Goal: Task Accomplishment & Management: Use online tool/utility

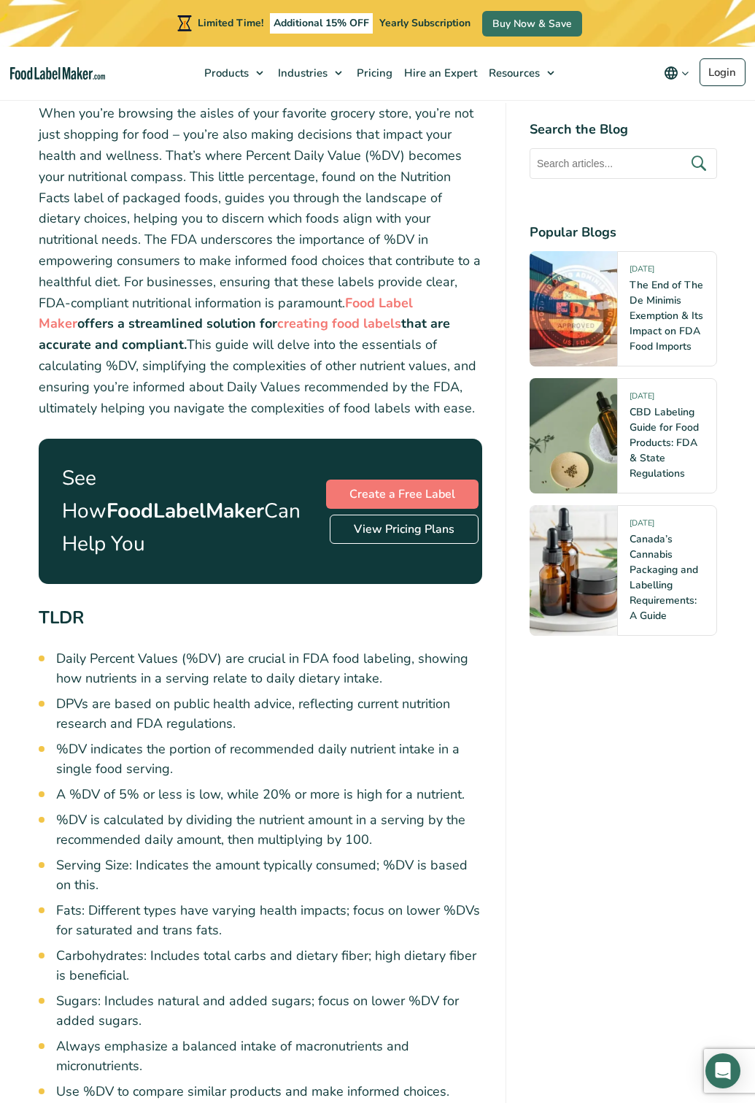
scroll to position [365, 0]
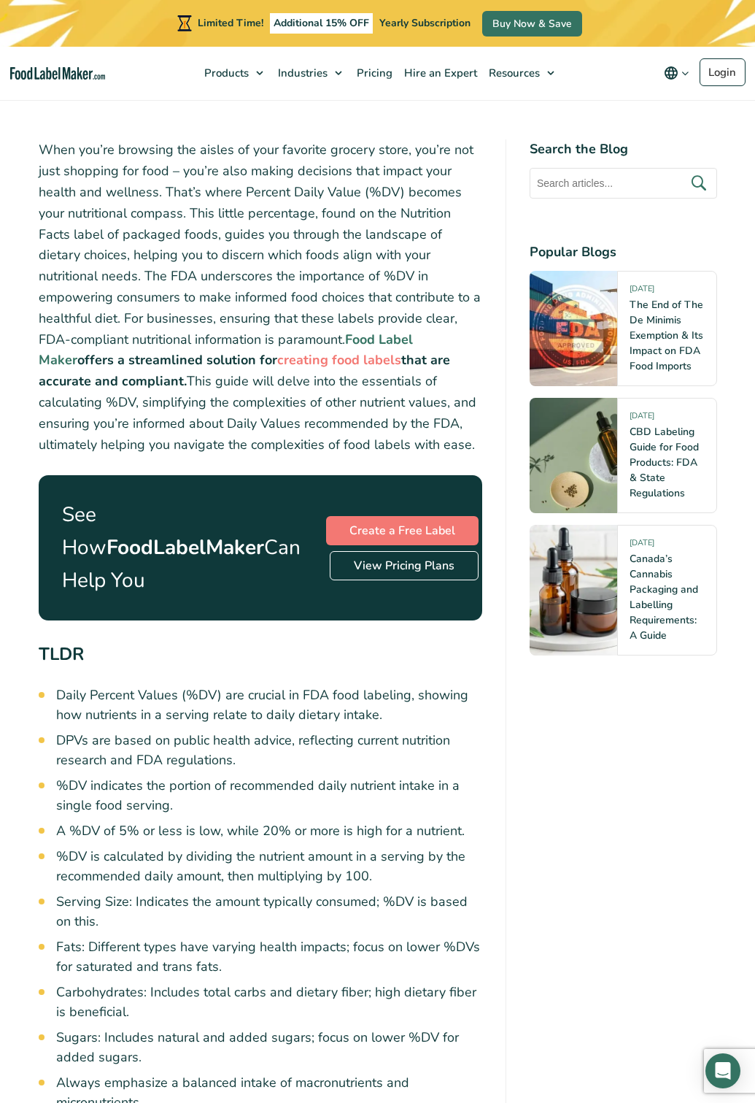
click at [355, 338] on strong "Food Label Maker" at bounding box center [226, 350] width 374 height 39
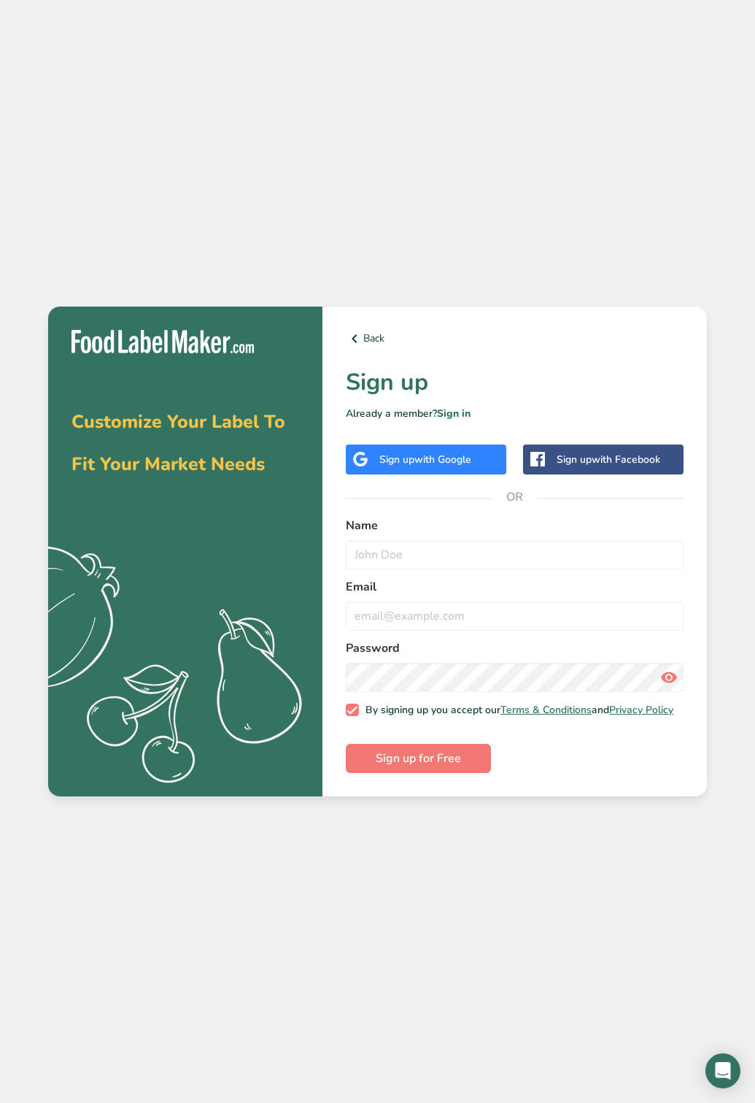
click at [404, 454] on div "Sign up with Google" at bounding box center [425, 459] width 92 height 15
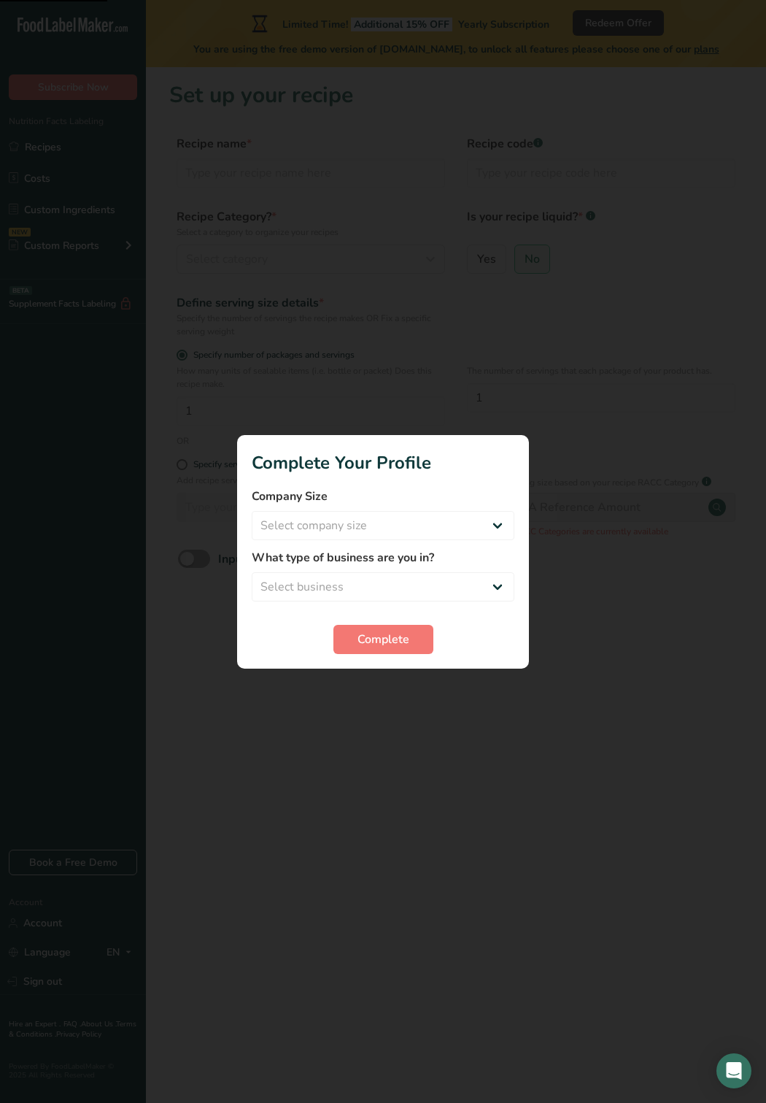
click at [414, 545] on form "Company Size Select company size Fewer than 10 Employees 10 to 50 Employees 51 …" at bounding box center [383, 570] width 263 height 166
click at [413, 531] on select "Select company size Fewer than 10 Employees 10 to 50 Employees 51 to 500 Employ…" at bounding box center [383, 525] width 263 height 29
select select "2"
click at [252, 511] on select "Select company size Fewer than 10 Employees 10 to 50 Employees 51 to 500 Employ…" at bounding box center [383, 525] width 263 height 29
click at [420, 592] on select "Select business Packaged Food Manufacturer Restaurant & Cafe Bakery Meal Plans …" at bounding box center [383, 586] width 263 height 29
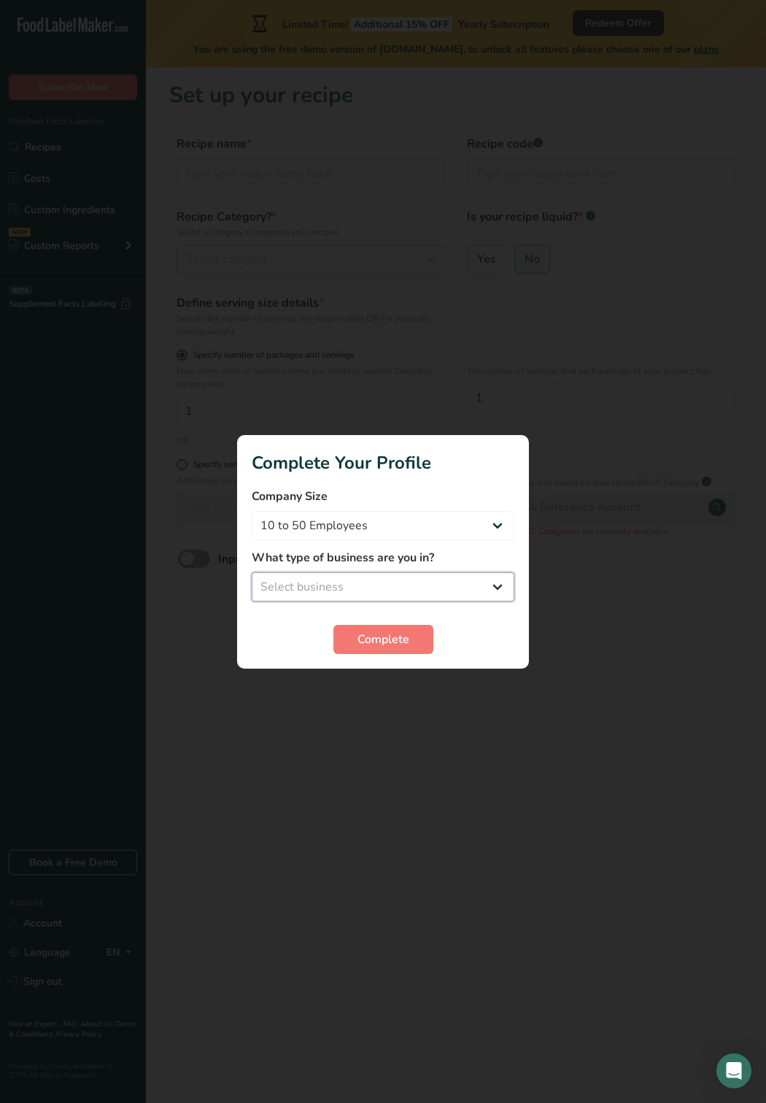
select select "1"
click at [252, 572] on select "Select business Packaged Food Manufacturer Restaurant & Cafe Bakery Meal Plans …" at bounding box center [383, 586] width 263 height 29
click at [407, 644] on span "Complete" at bounding box center [384, 639] width 52 height 18
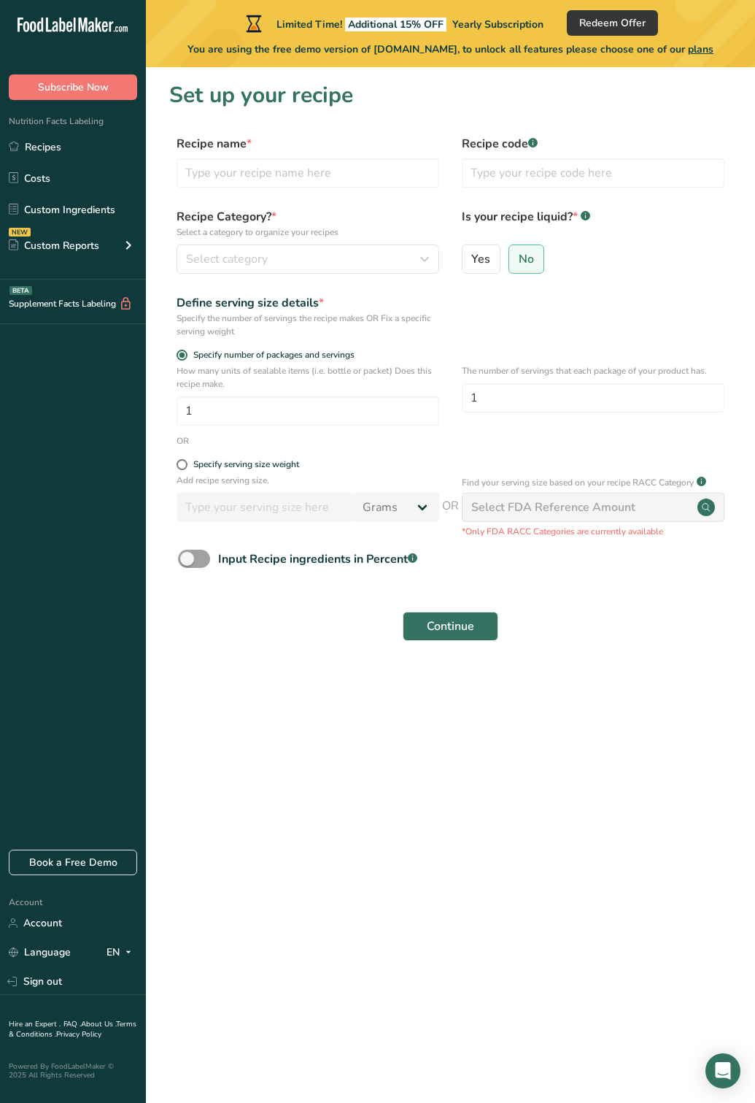
click at [351, 646] on div "Continue" at bounding box center [450, 626] width 563 height 47
click at [293, 190] on div "Recipe name * Recipe code .a-a{fill:#347362;}.b-a{fill:#fff;}" at bounding box center [450, 165] width 563 height 61
click at [293, 176] on input "text" at bounding box center [308, 172] width 263 height 29
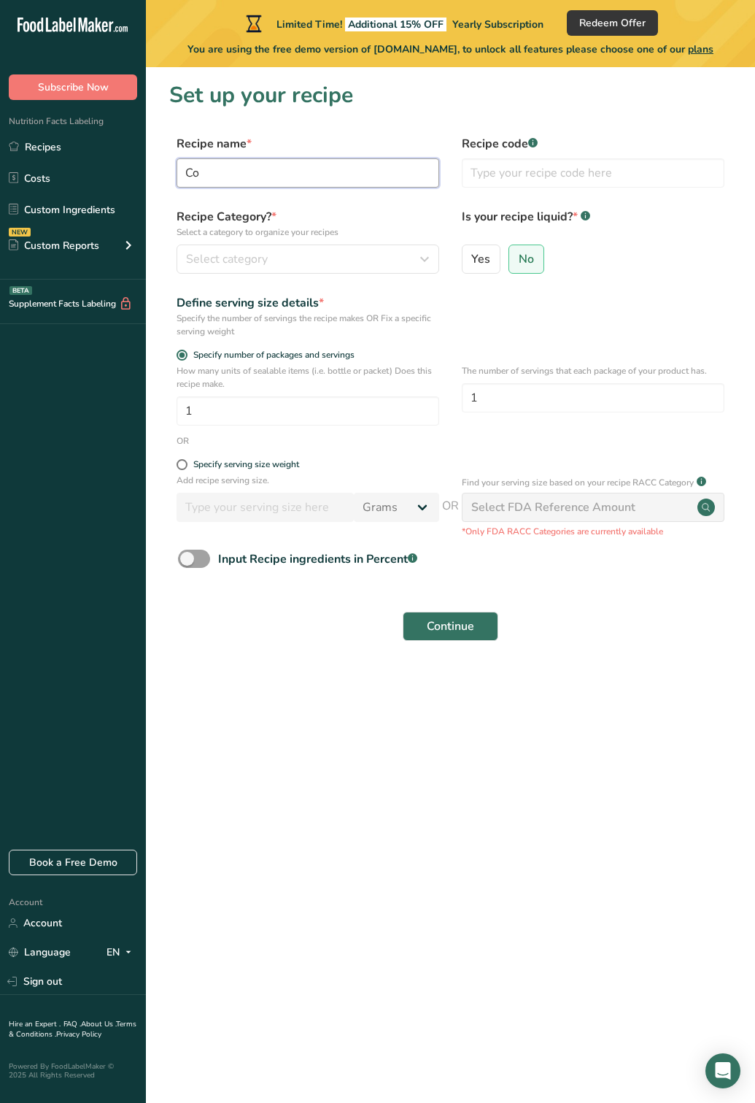
type input "C"
type input "Isntant Coconut Powder"
click at [541, 182] on input "text" at bounding box center [593, 172] width 263 height 29
type input "9555"
click at [533, 185] on input "9555" at bounding box center [593, 172] width 263 height 29
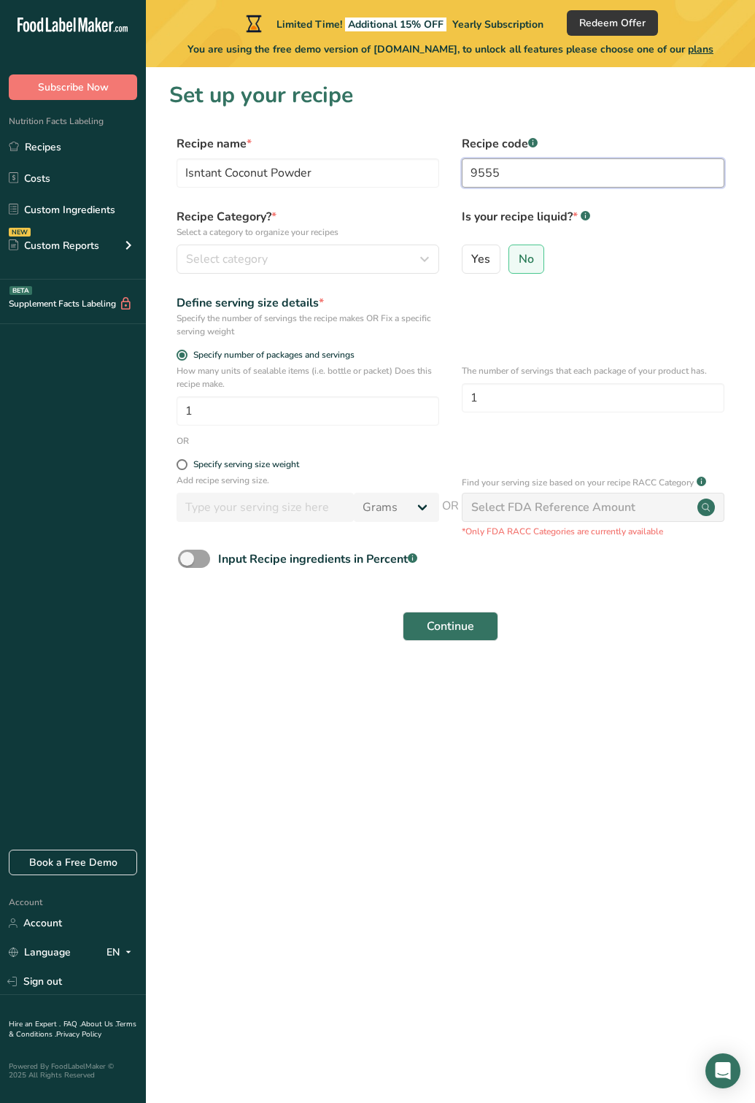
click at [533, 185] on input "9555" at bounding box center [593, 172] width 263 height 29
click at [391, 261] on div "Select category" at bounding box center [303, 259] width 235 height 18
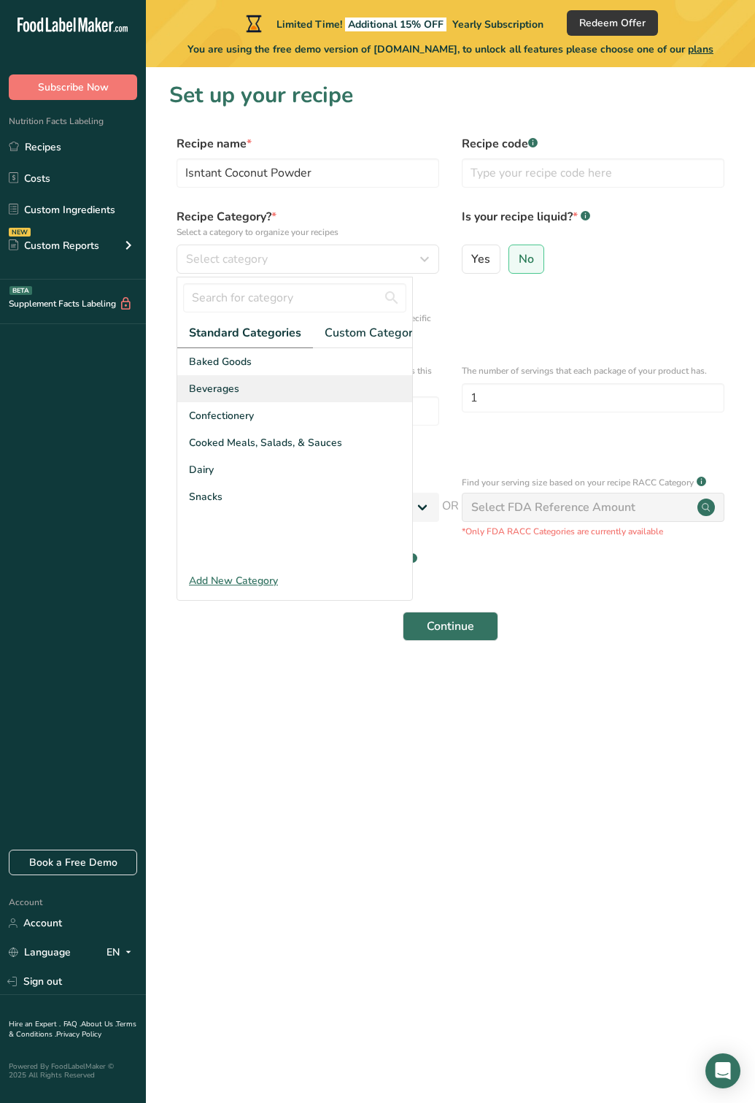
click at [222, 396] on span "Beverages" at bounding box center [214, 388] width 50 height 15
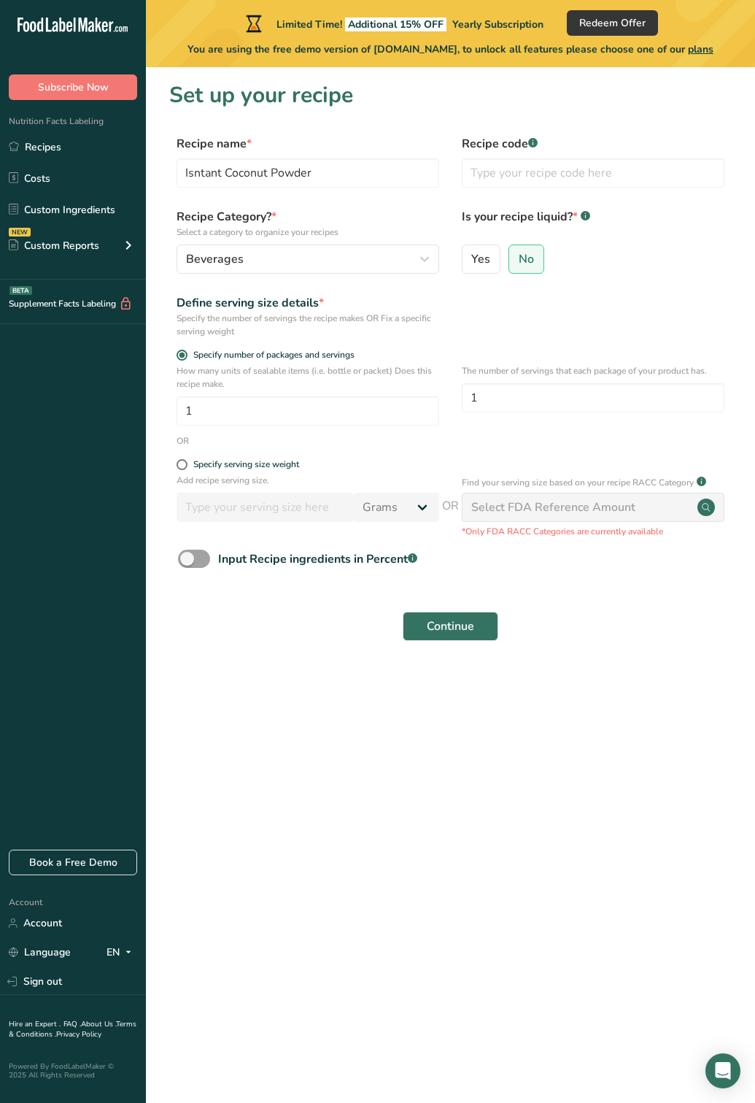
click at [546, 292] on form "Recipe name * Isntant Coconut Powder Recipe code .a-a{fill:#347362;}.b-a{fill:#…" at bounding box center [450, 392] width 563 height 514
click at [533, 268] on label "No" at bounding box center [527, 258] width 36 height 29
click at [519, 263] on input "No" at bounding box center [513, 258] width 9 height 9
click at [555, 317] on div "Define serving size details * Specify the number of servings the recipe makes O…" at bounding box center [450, 316] width 563 height 44
click at [531, 269] on label "No" at bounding box center [527, 258] width 36 height 29
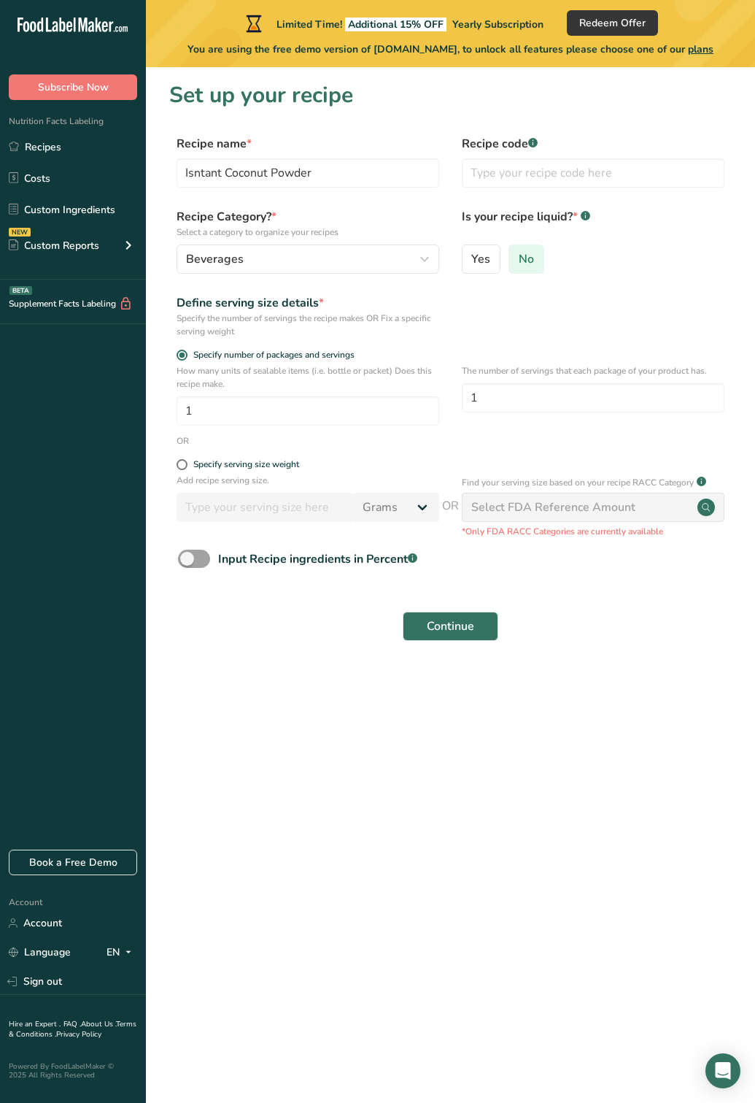
click at [519, 263] on input "No" at bounding box center [513, 258] width 9 height 9
click at [280, 329] on div "Specify the number of servings the recipe makes OR Fix a specific serving weight" at bounding box center [308, 325] width 263 height 26
click at [297, 411] on input "1" at bounding box center [308, 410] width 263 height 29
click at [531, 406] on input "1" at bounding box center [593, 397] width 263 height 29
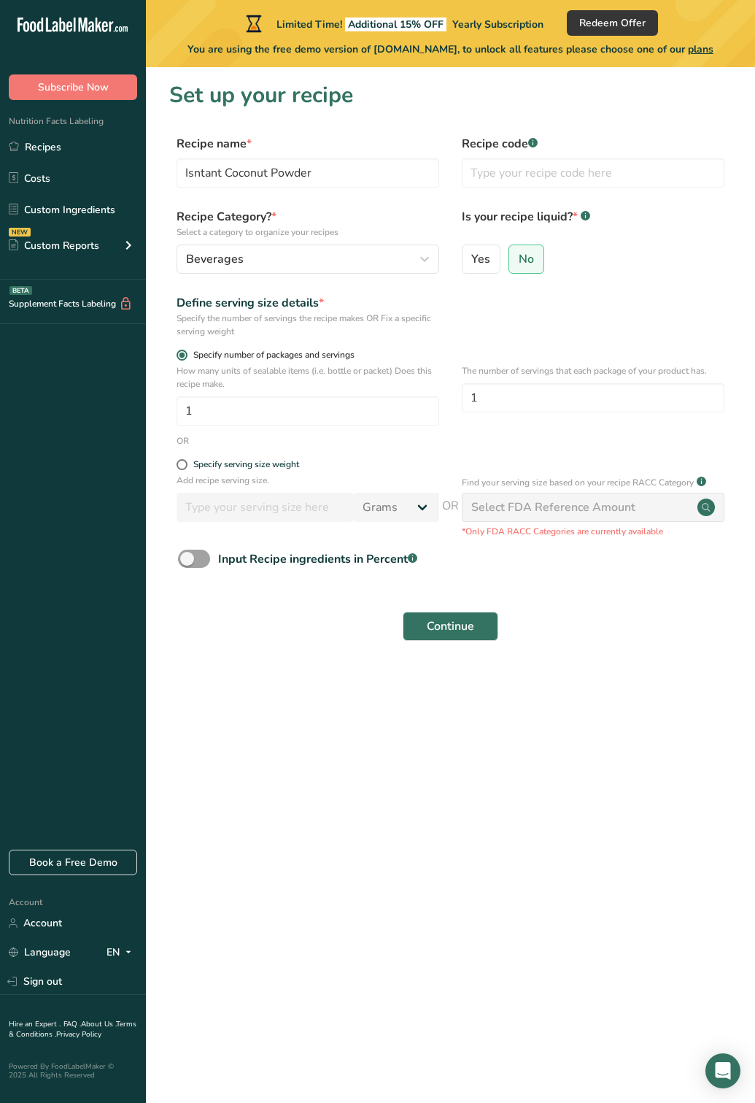
click at [190, 357] on span "Specify number of packages and servings" at bounding box center [271, 355] width 167 height 11
click at [186, 357] on input "Specify number of packages and servings" at bounding box center [181, 354] width 9 height 9
click at [205, 460] on div "Specify serving size weight" at bounding box center [246, 464] width 106 height 11
click at [186, 460] on input "Specify serving size weight" at bounding box center [181, 464] width 9 height 9
radio input "true"
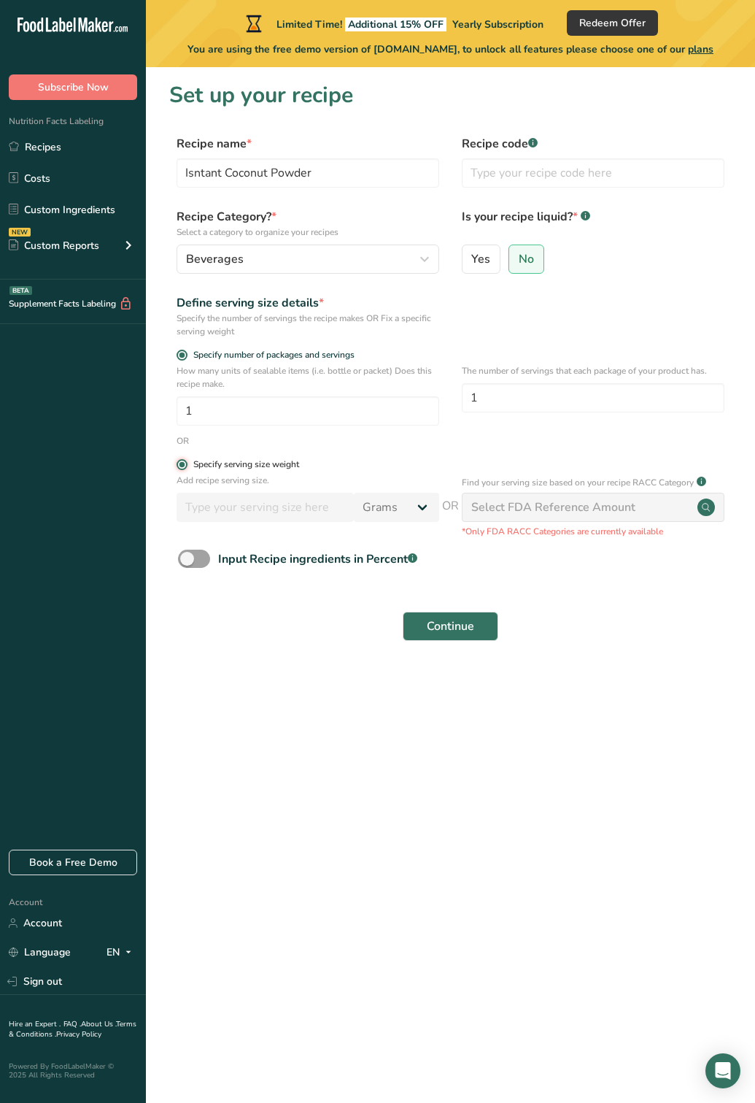
radio input "false"
click at [263, 509] on input "number" at bounding box center [265, 507] width 177 height 29
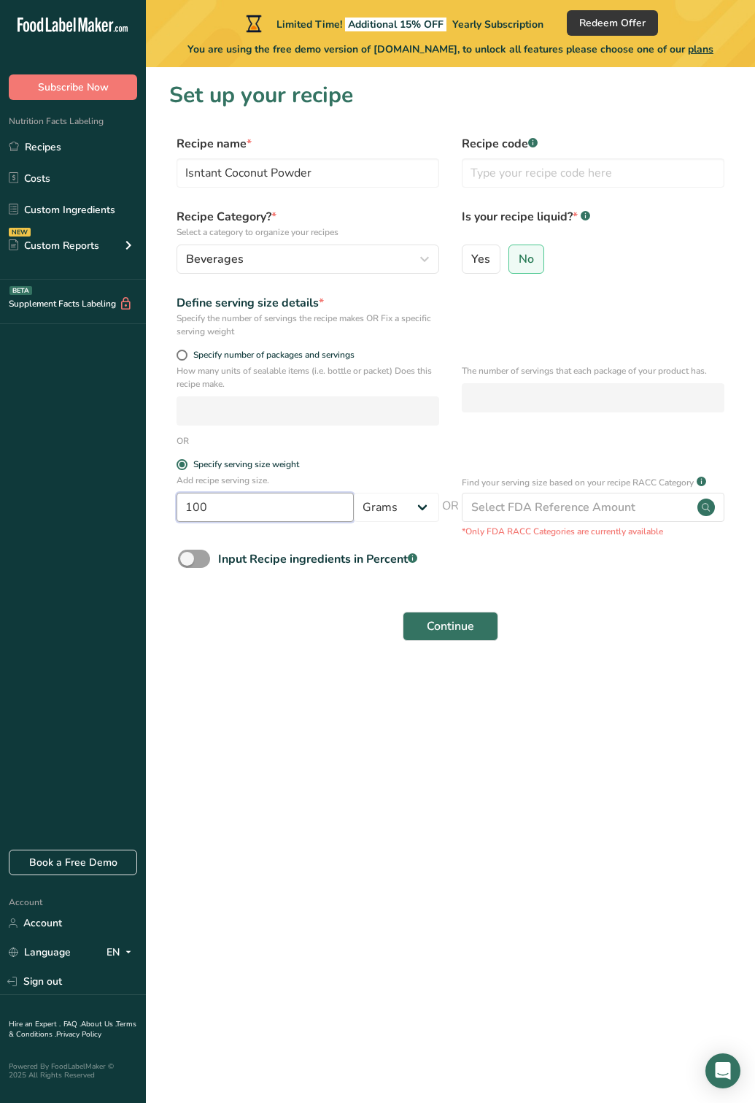
type input "100"
click at [306, 644] on div "Continue" at bounding box center [450, 626] width 563 height 47
click at [519, 512] on div "Select FDA Reference Amount" at bounding box center [553, 507] width 164 height 18
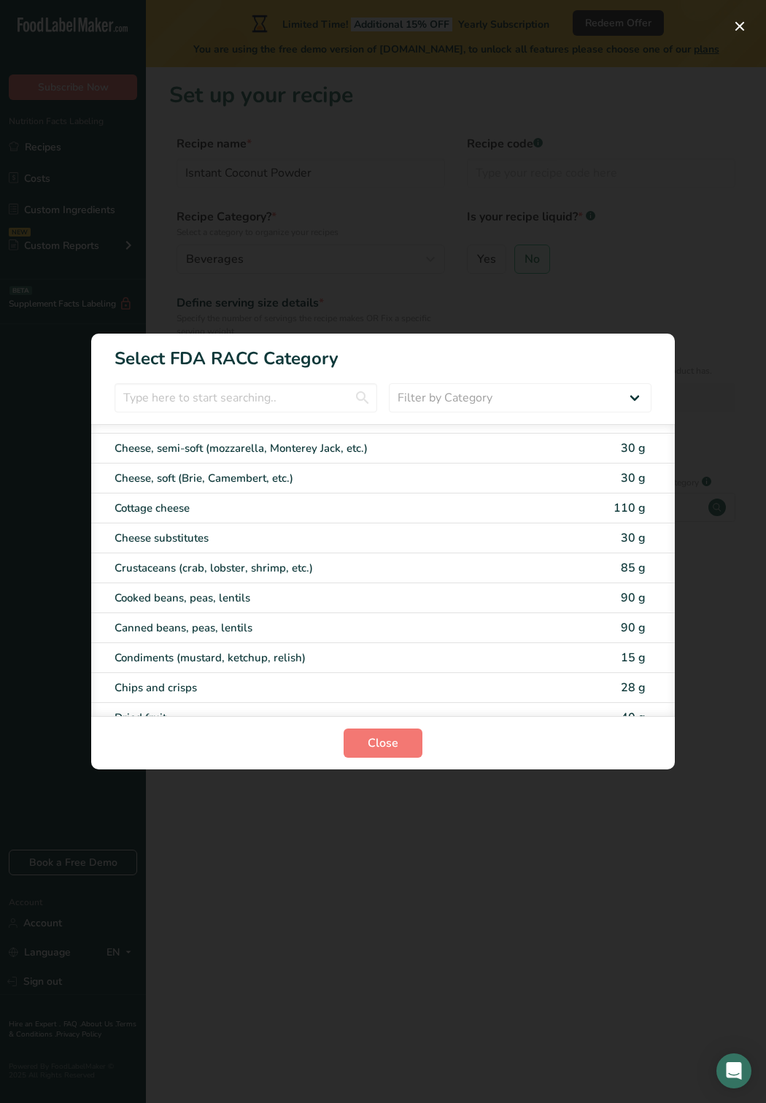
scroll to position [790, 0]
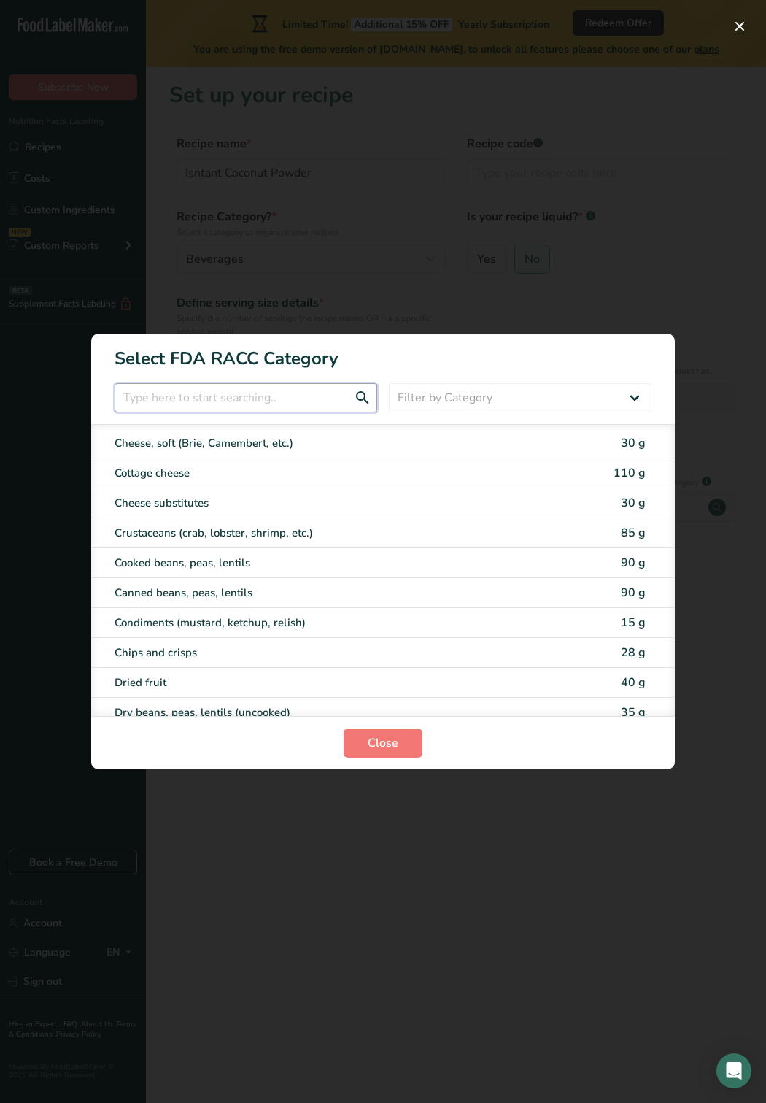
click at [210, 406] on input "RACC Category Selection Modal" at bounding box center [246, 397] width 263 height 29
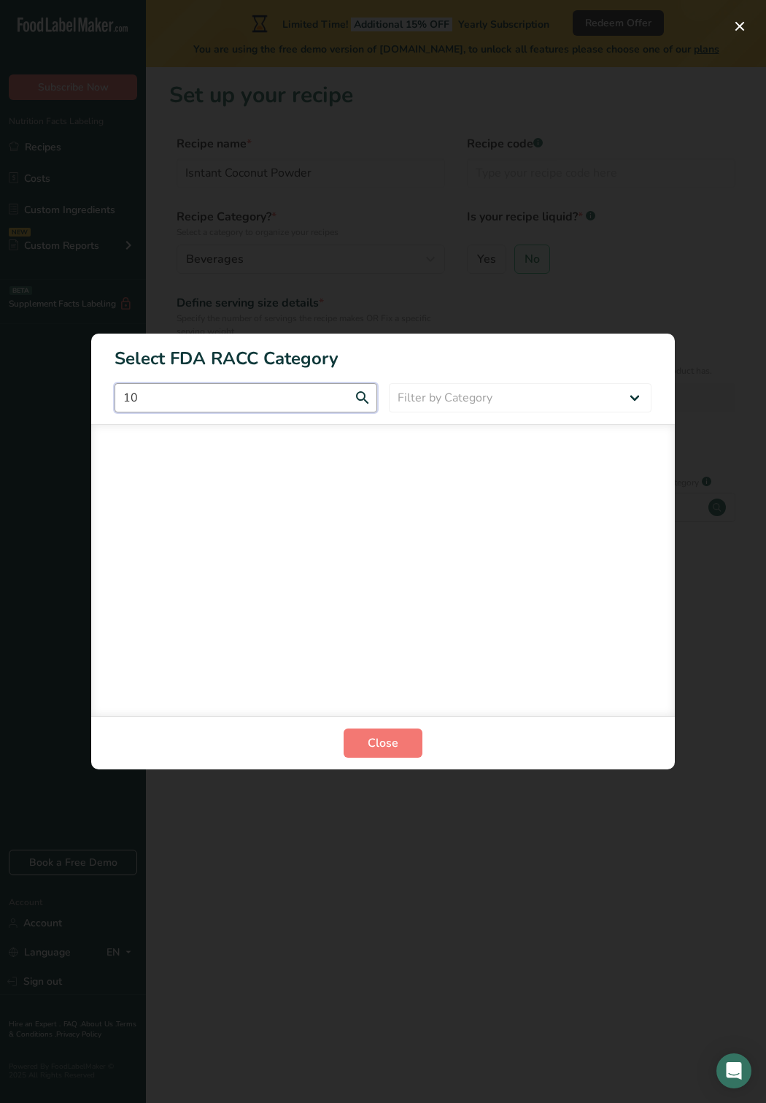
scroll to position [0, 0]
type input "1"
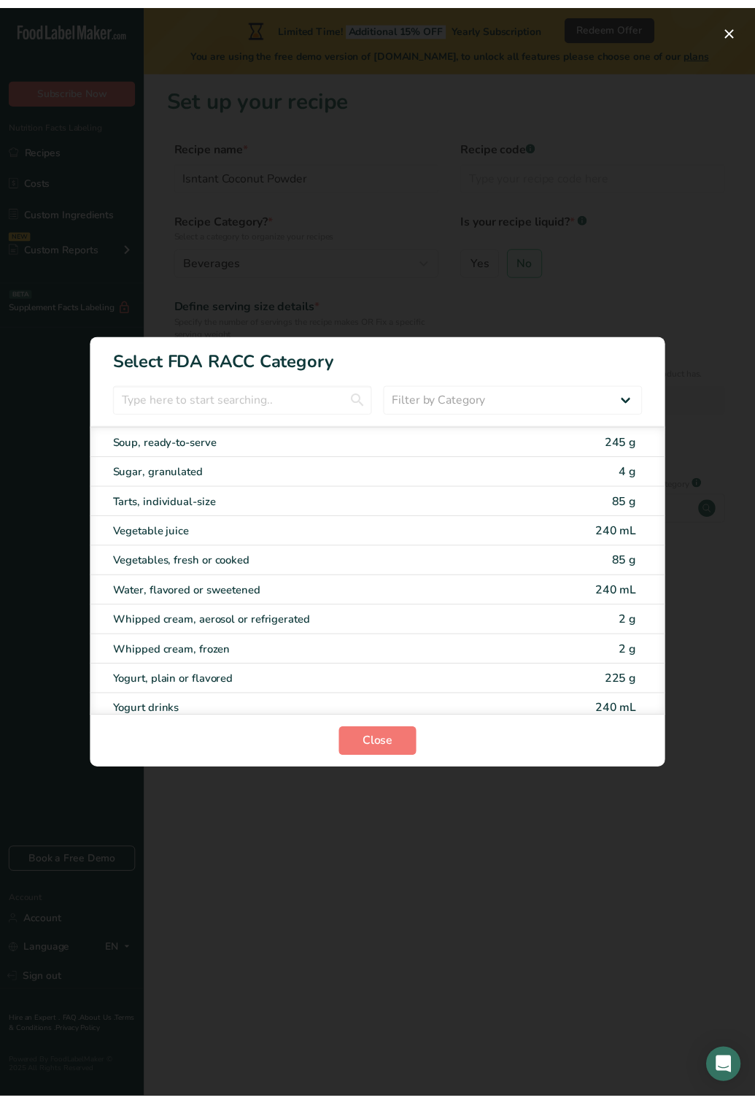
scroll to position [2866, 0]
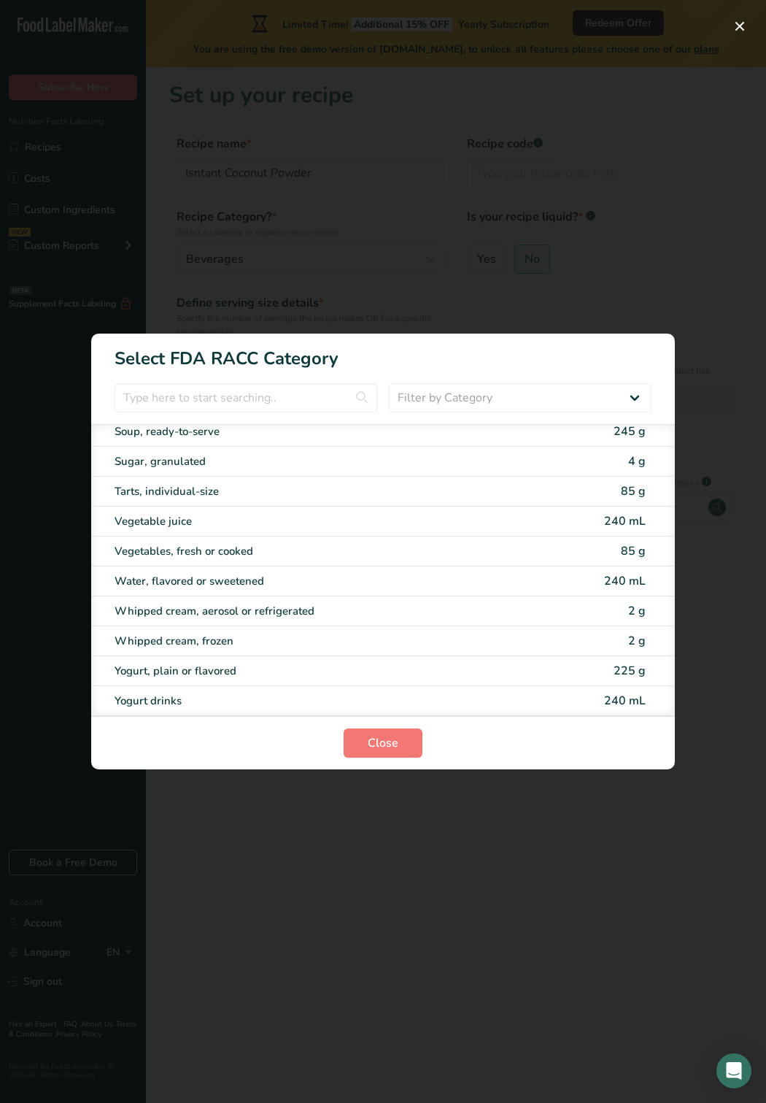
click at [474, 815] on div "RACC Category Selection Modal" at bounding box center [383, 551] width 766 height 1103
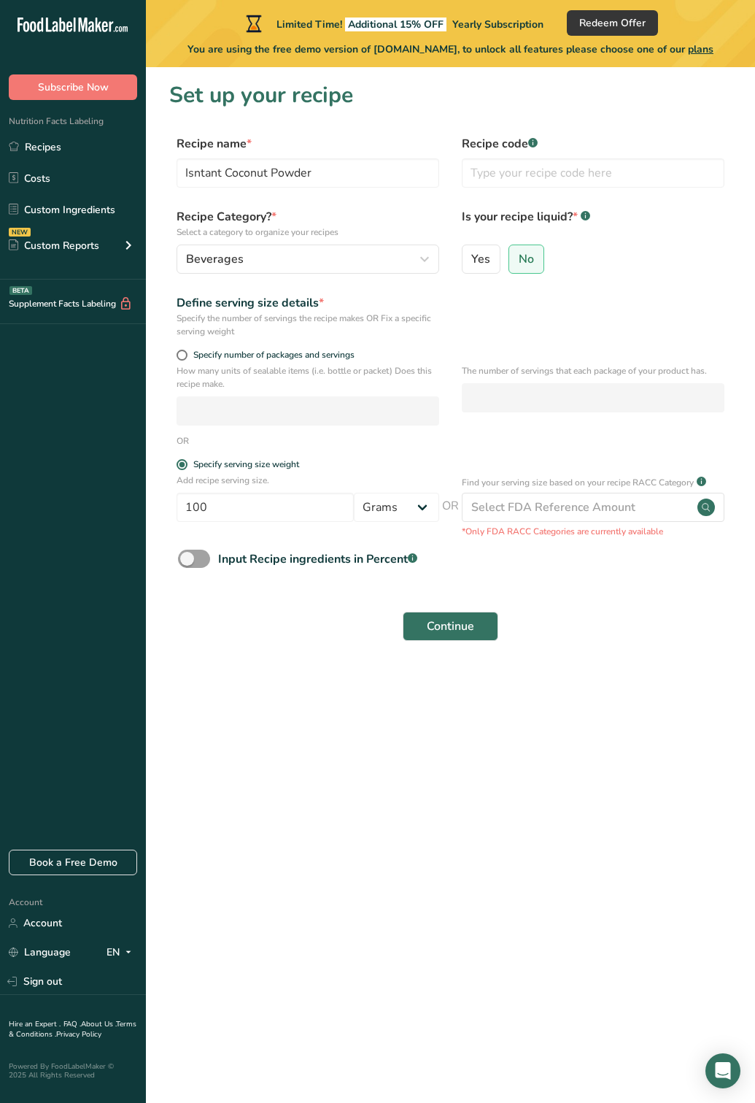
click at [426, 761] on main "Limited Time! Additional 15% OFF Yearly Subscription Redeem Offer You are using…" at bounding box center [377, 551] width 755 height 1103
click at [307, 609] on div "Continue" at bounding box center [450, 626] width 563 height 47
click at [454, 638] on button "Continue" at bounding box center [451, 626] width 96 height 29
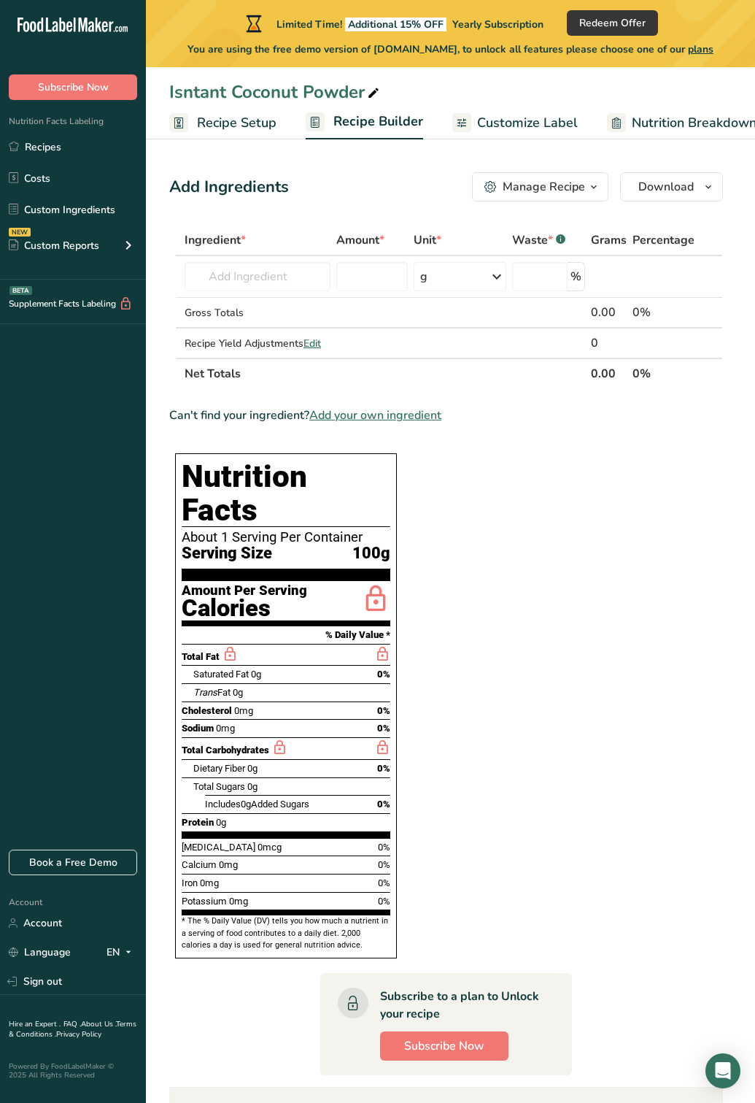
click at [373, 665] on div "Saturated Fat 0g 0%" at bounding box center [291, 674] width 197 height 18
click at [234, 279] on input "text" at bounding box center [258, 276] width 146 height 29
click at [240, 277] on input "text" at bounding box center [258, 276] width 146 height 29
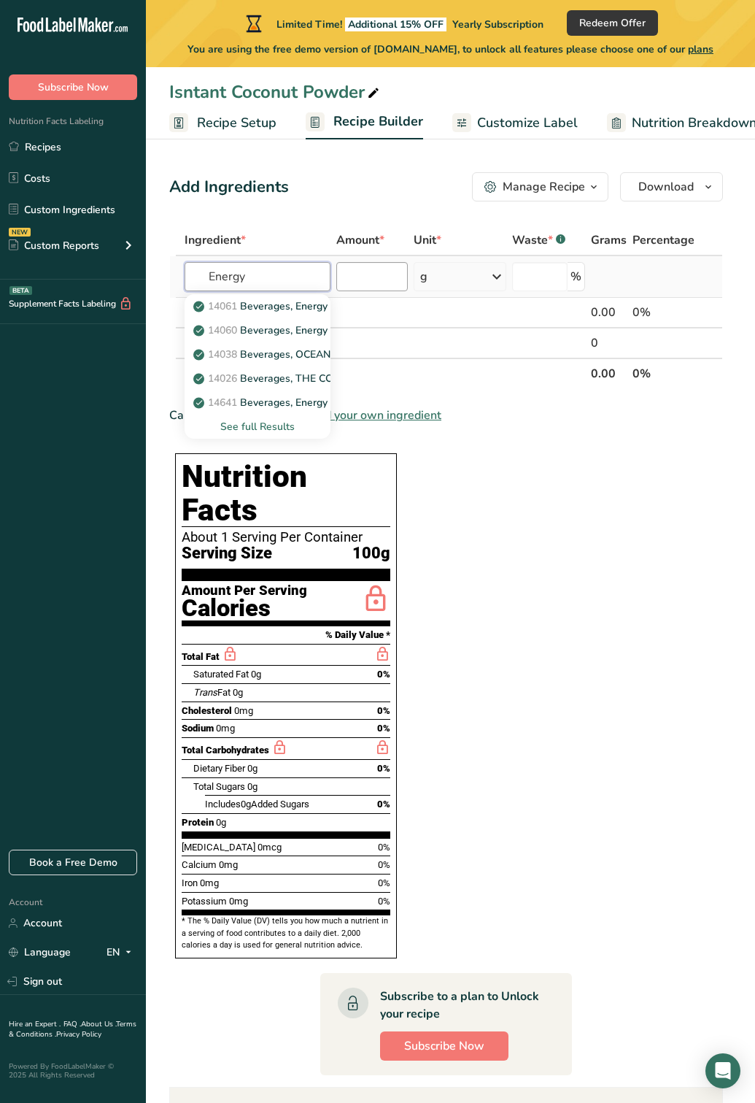
type input "Energy"
click at [378, 285] on input "number" at bounding box center [372, 276] width 72 height 29
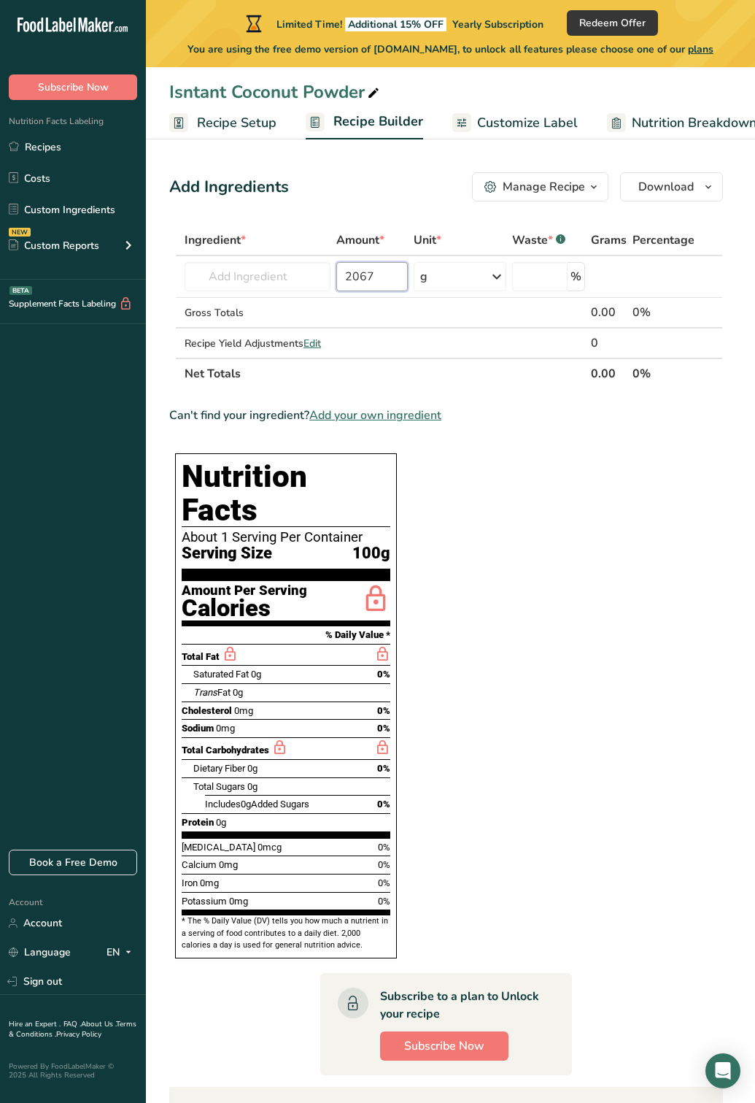
type input "2067"
click at [531, 448] on section "Ingredient * Amount * Unit * Waste * .a-a{fill:#347362;}.b-a{fill:#fff;} Grams …" at bounding box center [446, 764] width 554 height 1079
click at [494, 279] on icon at bounding box center [497, 276] width 18 height 26
click at [455, 391] on div "See more" at bounding box center [484, 392] width 123 height 15
click at [458, 454] on div "See less" at bounding box center [484, 455] width 123 height 15
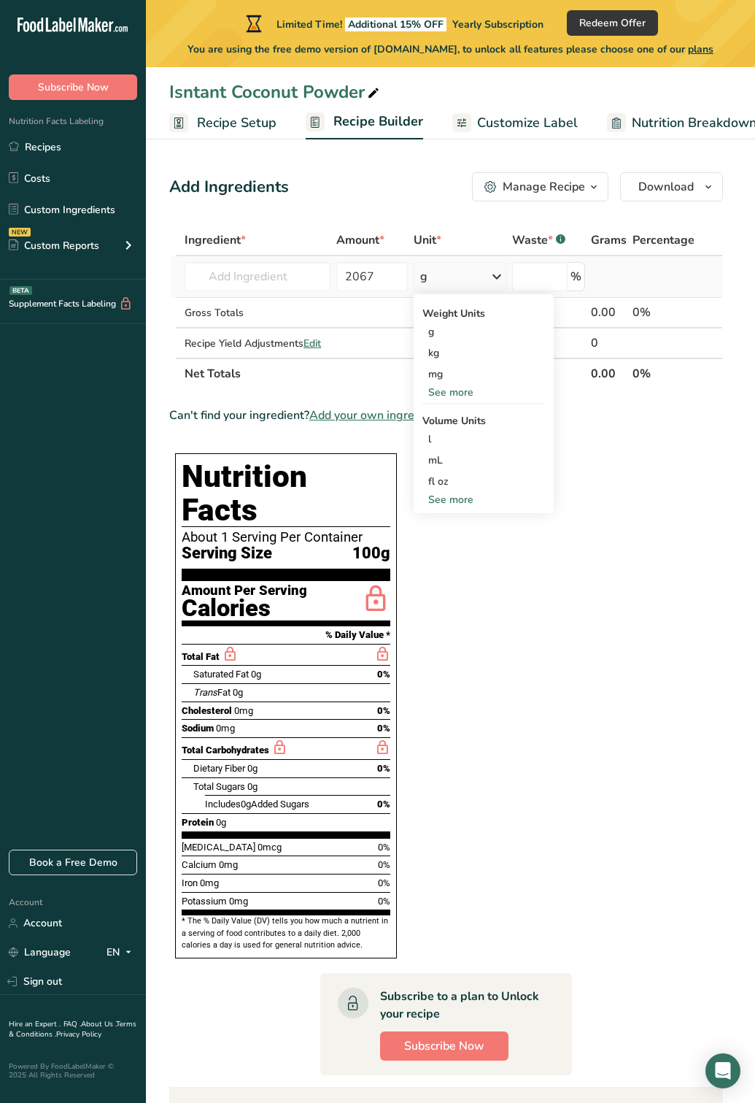
click at [456, 497] on div "See more" at bounding box center [484, 499] width 123 height 15
click at [539, 644] on section "Ingredient * Amount * Unit * Waste * .a-a{fill:#347362;}.b-a{fill:#fff;} Grams …" at bounding box center [446, 764] width 554 height 1079
click at [592, 515] on section "Ingredient * Amount * Unit * Waste * .a-a{fill:#347362;}.b-a{fill:#fff;} Grams …" at bounding box center [446, 764] width 554 height 1079
click at [258, 279] on input "text" at bounding box center [258, 276] width 146 height 29
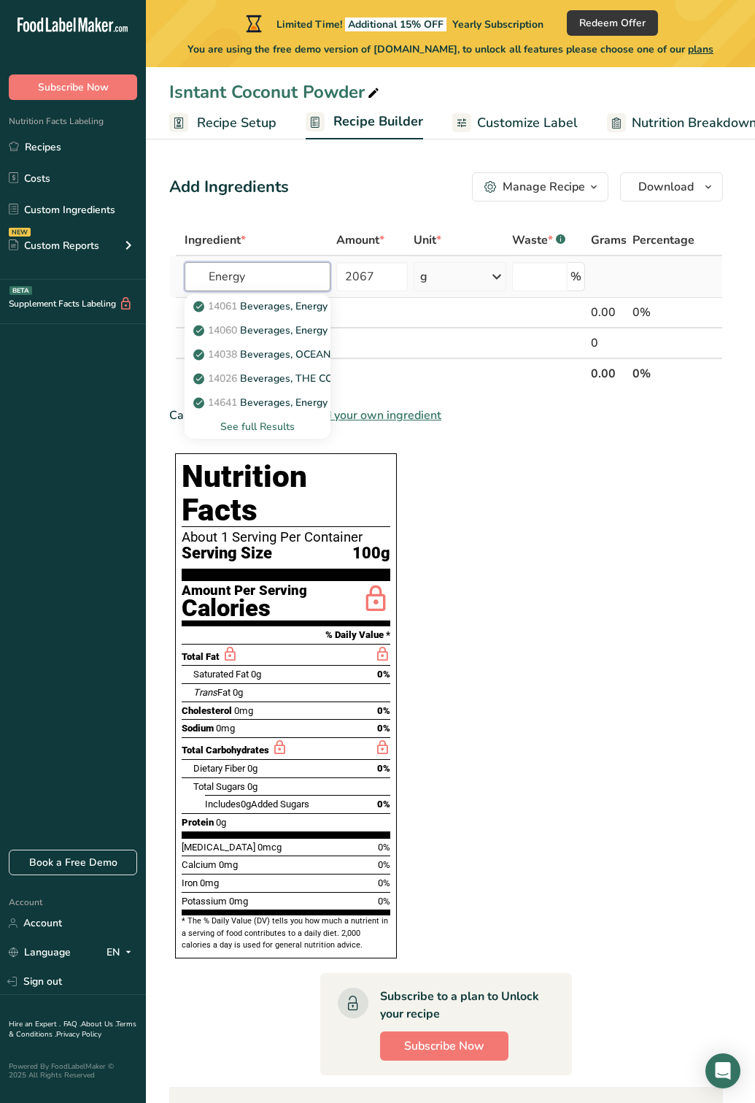
type input "Energy"
click at [267, 431] on div "See full Results" at bounding box center [257, 426] width 123 height 15
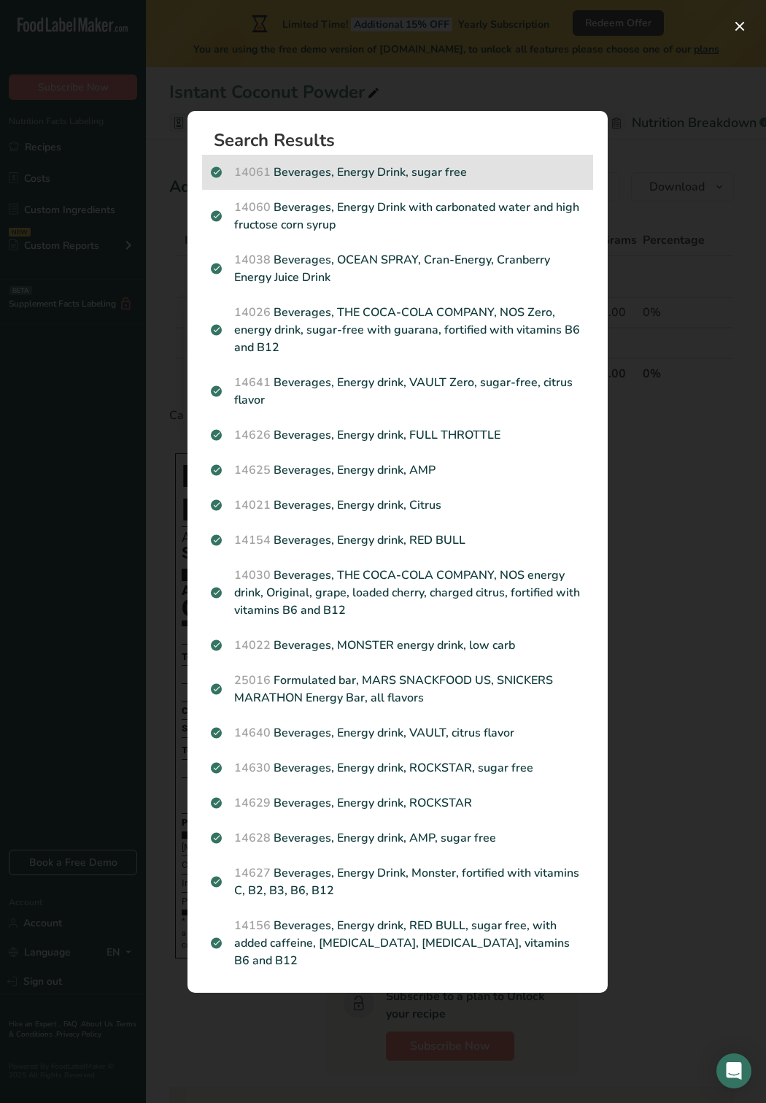
click at [446, 190] on div "14061 Beverages, Energy Drink, sugar free" at bounding box center [397, 172] width 391 height 35
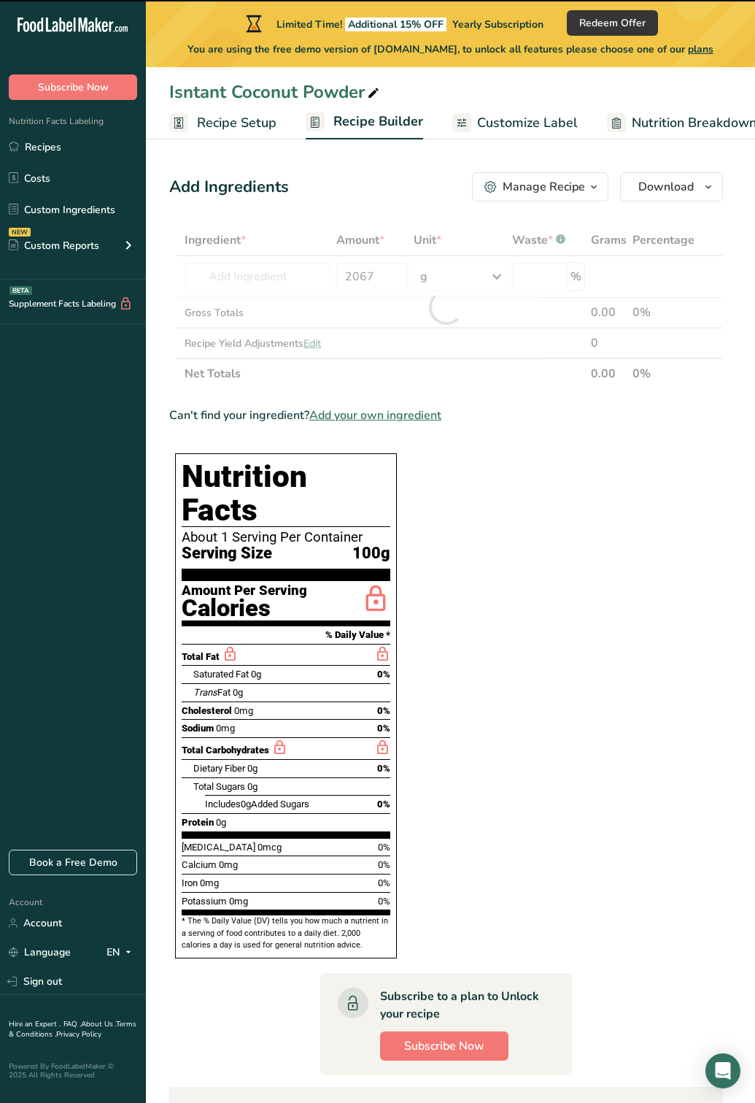
type input "0"
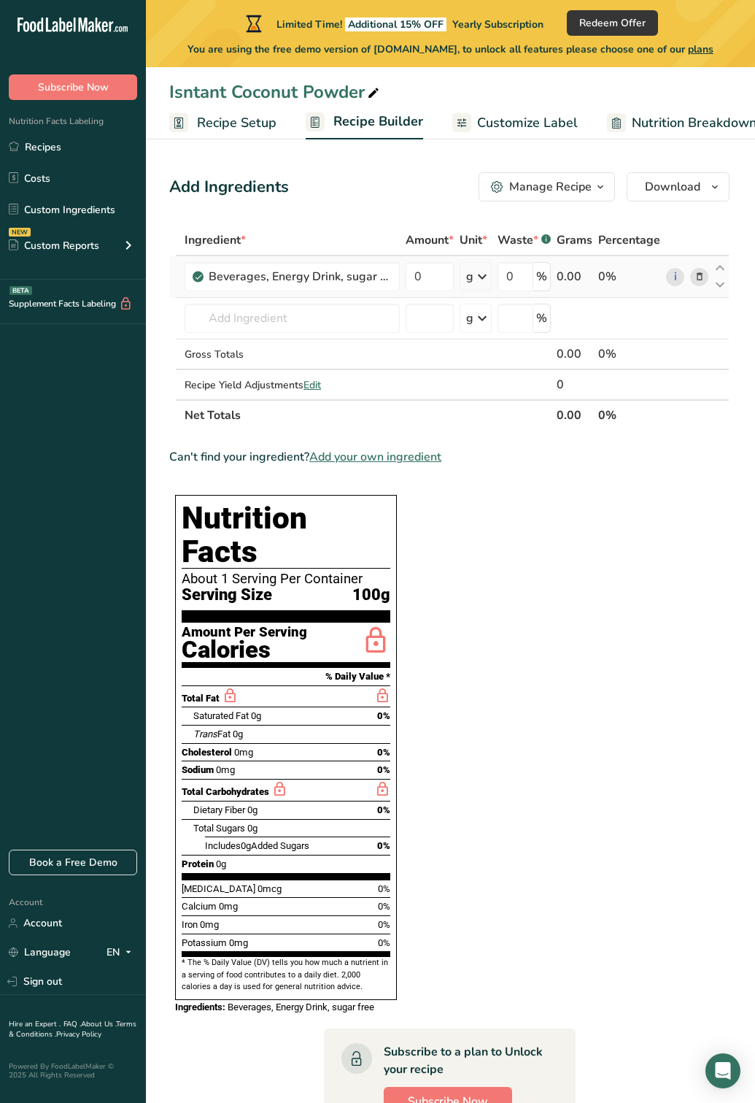
click at [486, 278] on icon at bounding box center [483, 276] width 18 height 26
click at [393, 279] on div "Beverages, Energy Drink, sugar free" at bounding box center [292, 276] width 215 height 29
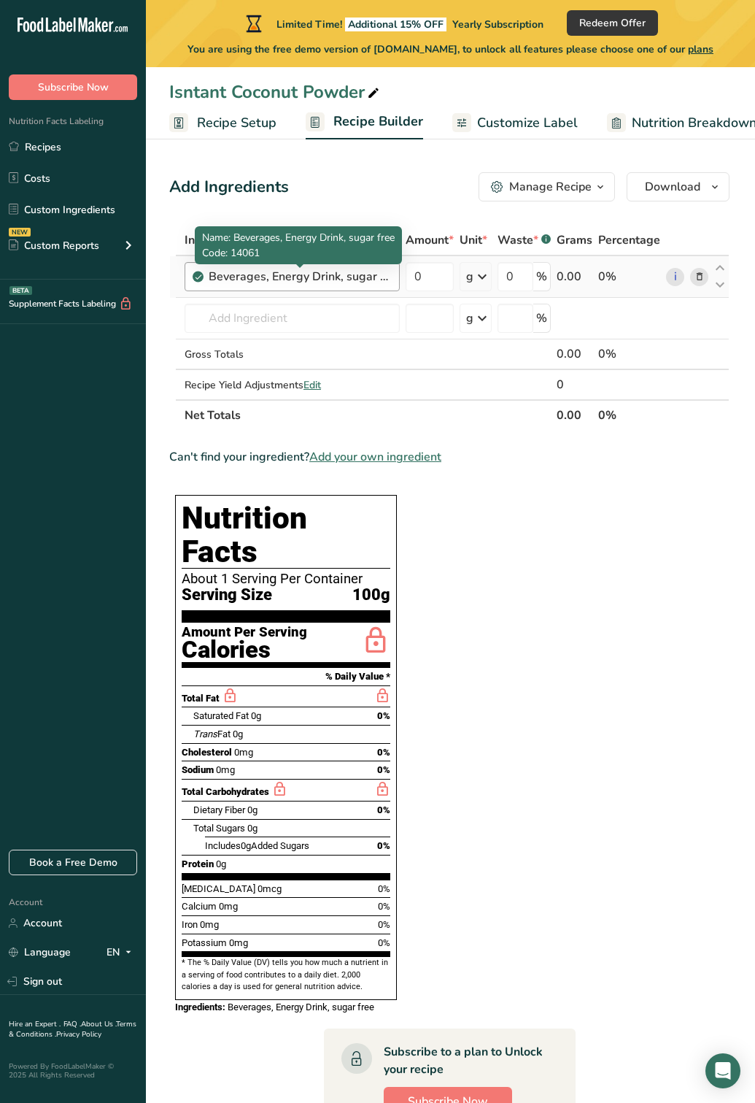
click at [361, 279] on div "Beverages, Energy Drink, sugar free" at bounding box center [300, 277] width 182 height 18
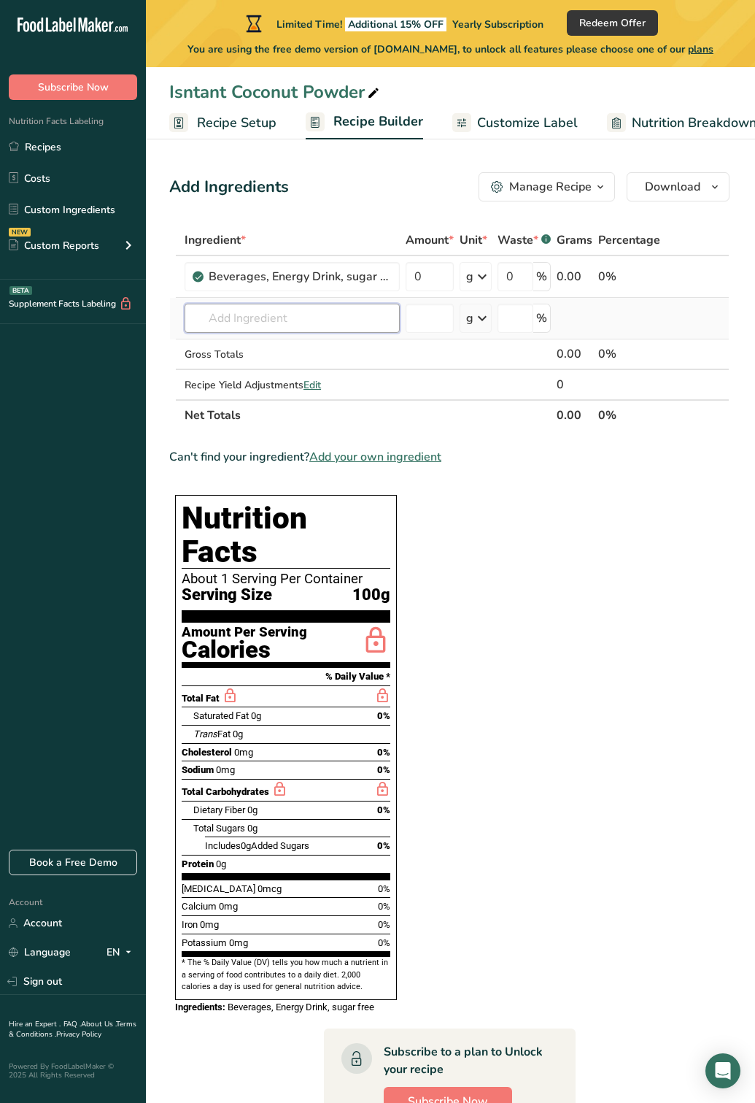
click at [342, 319] on input "text" at bounding box center [292, 318] width 215 height 29
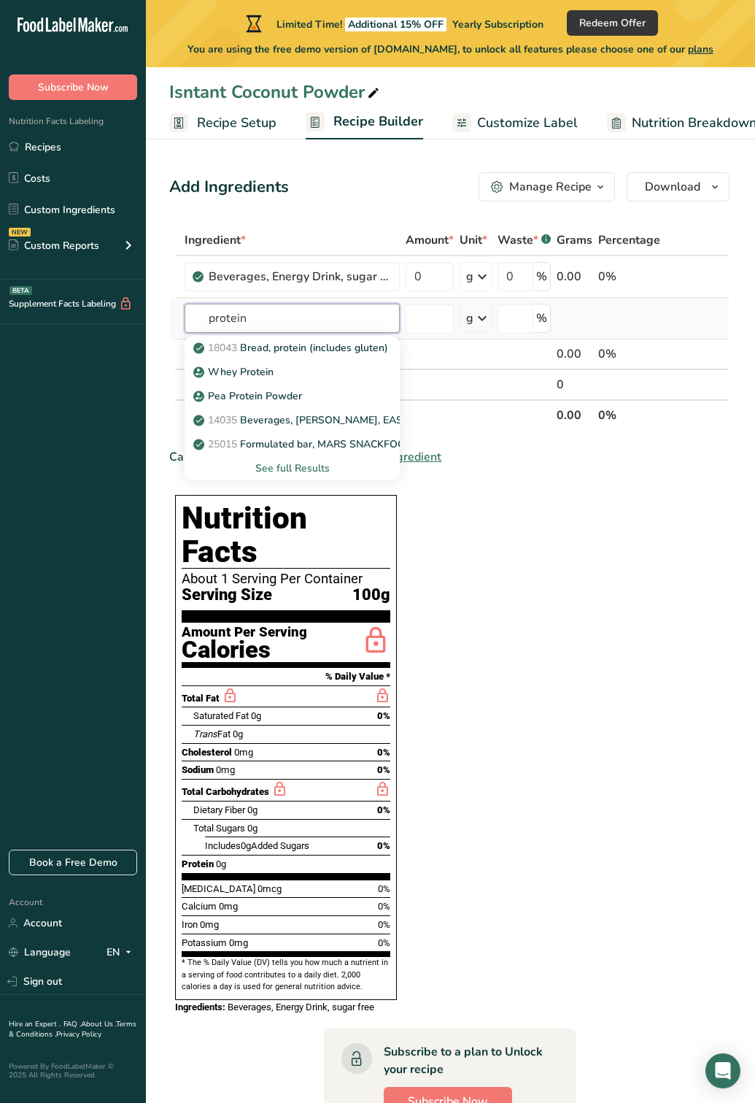
type input "protein"
click at [288, 474] on div "See full Results" at bounding box center [292, 467] width 192 height 15
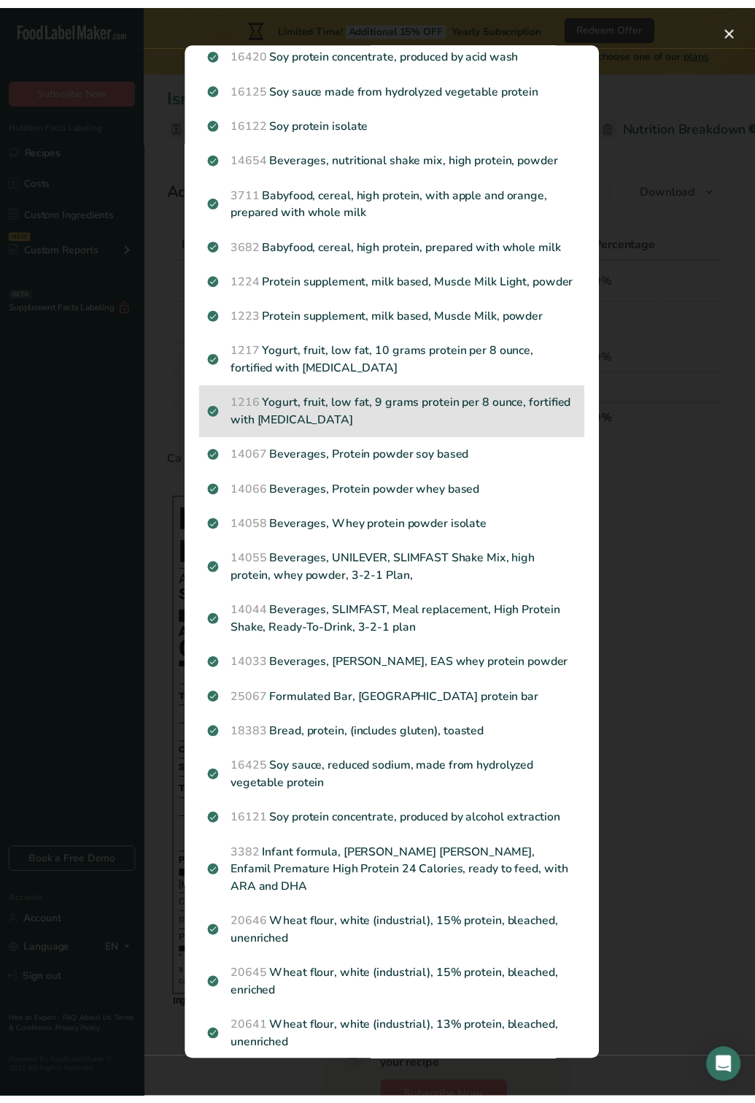
scroll to position [292, 0]
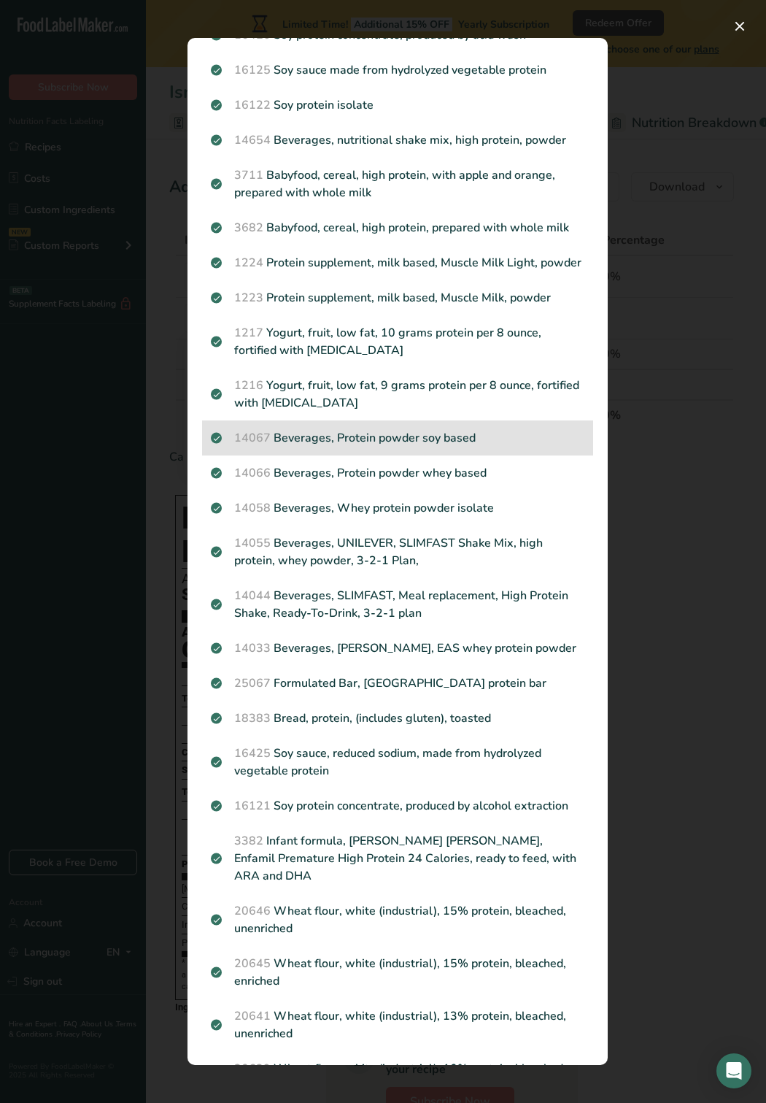
click at [439, 455] on div "14067 Beverages, Protein powder soy based" at bounding box center [397, 437] width 391 height 35
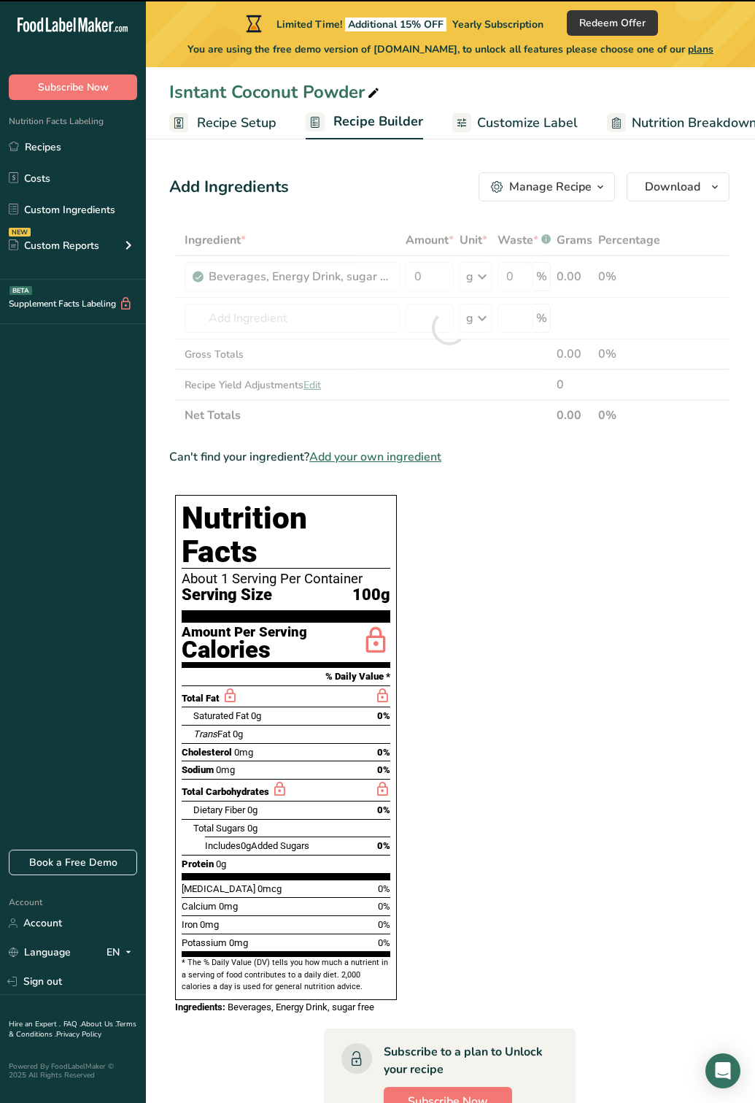
type input "0"
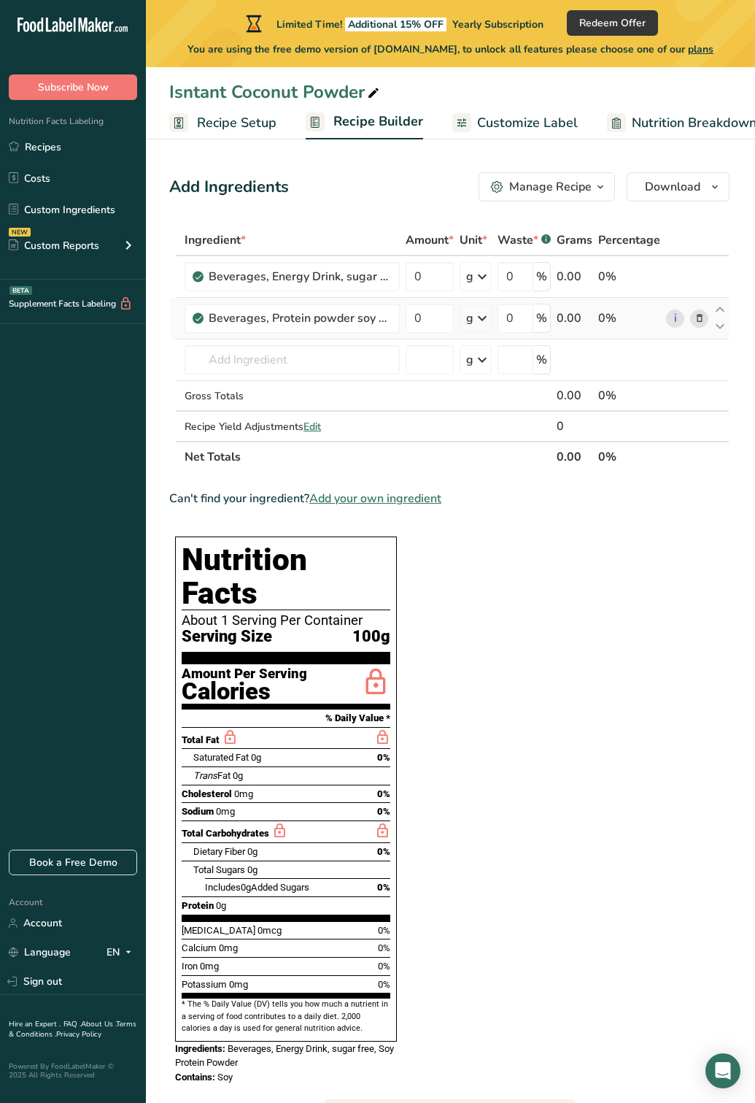
click at [455, 325] on td "0" at bounding box center [430, 319] width 54 height 42
click at [440, 320] on input "0" at bounding box center [430, 318] width 48 height 29
type input "1.4"
click at [564, 608] on section "Ingredient * Amount * Unit * Waste * .a-a{fill:#347362;}.b-a{fill:#fff;} Grams …" at bounding box center [449, 827] width 560 height 1205
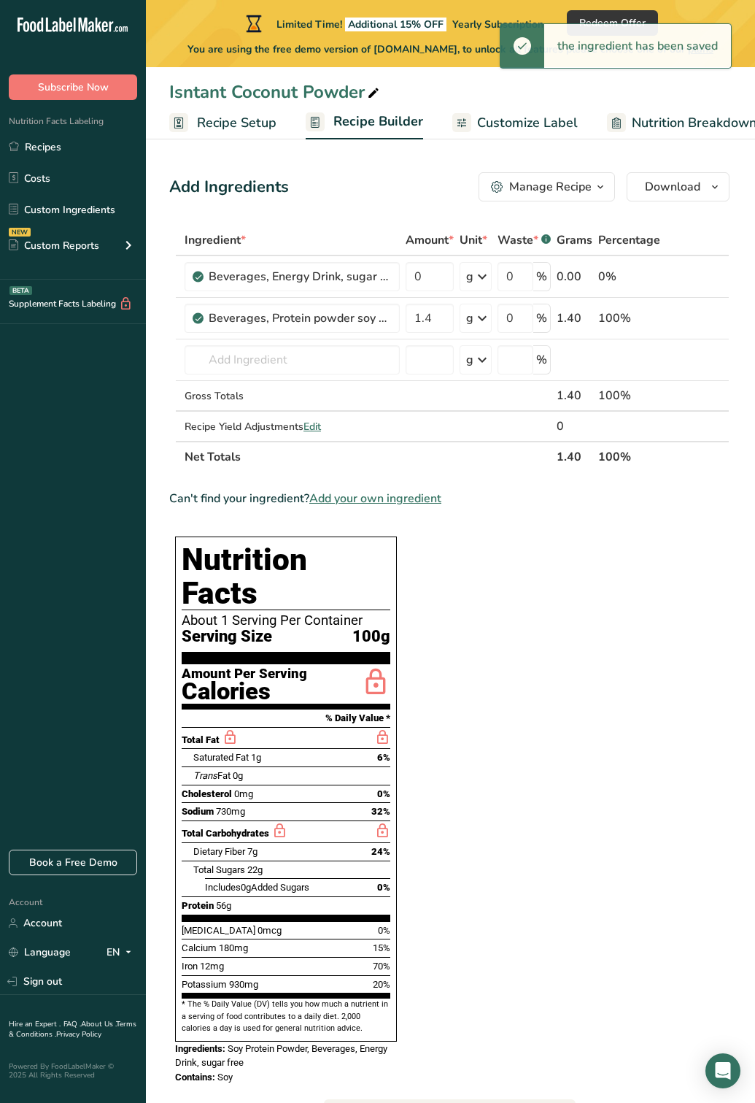
click at [584, 617] on section "Ingredient * Amount * Unit * Waste * .a-a{fill:#347362;}.b-a{fill:#fff;} Grams …" at bounding box center [449, 842] width 560 height 1235
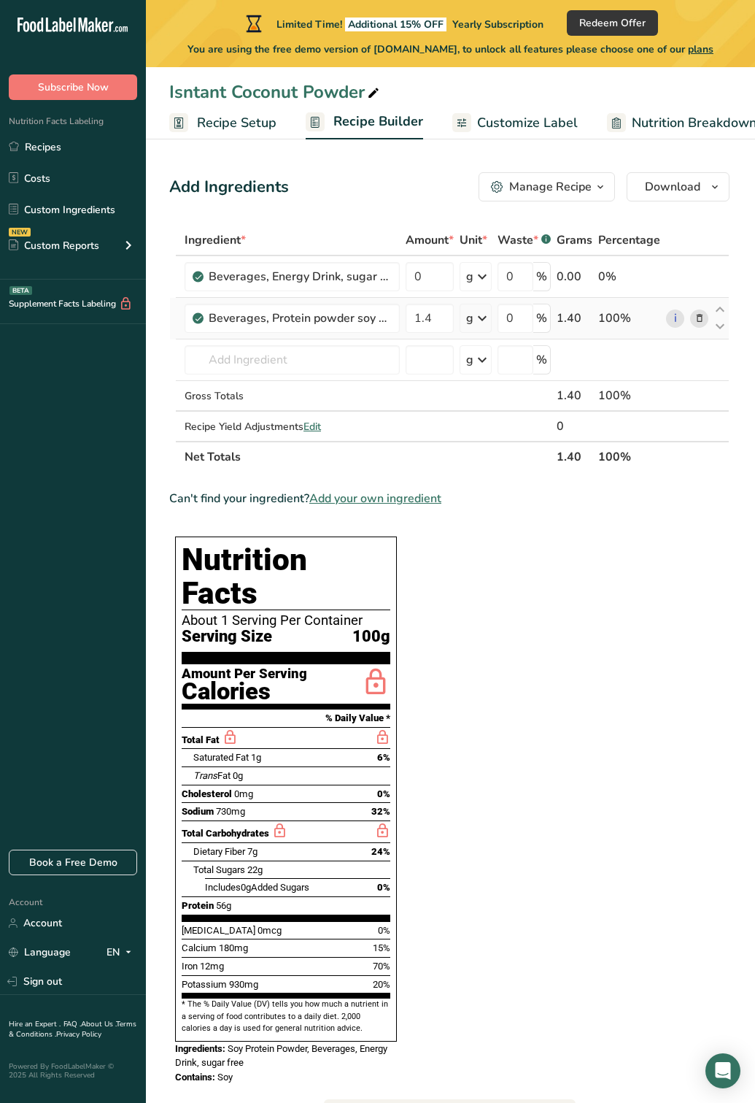
click at [544, 321] on div "0 %" at bounding box center [524, 318] width 53 height 29
click at [523, 317] on input "0" at bounding box center [516, 318] width 36 height 29
type input "5"
type input "2"
click at [591, 588] on section "Ingredient * Amount * Unit * Waste * .a-a{fill:#347362;}.b-a{fill:#fff;} Grams …" at bounding box center [449, 842] width 560 height 1235
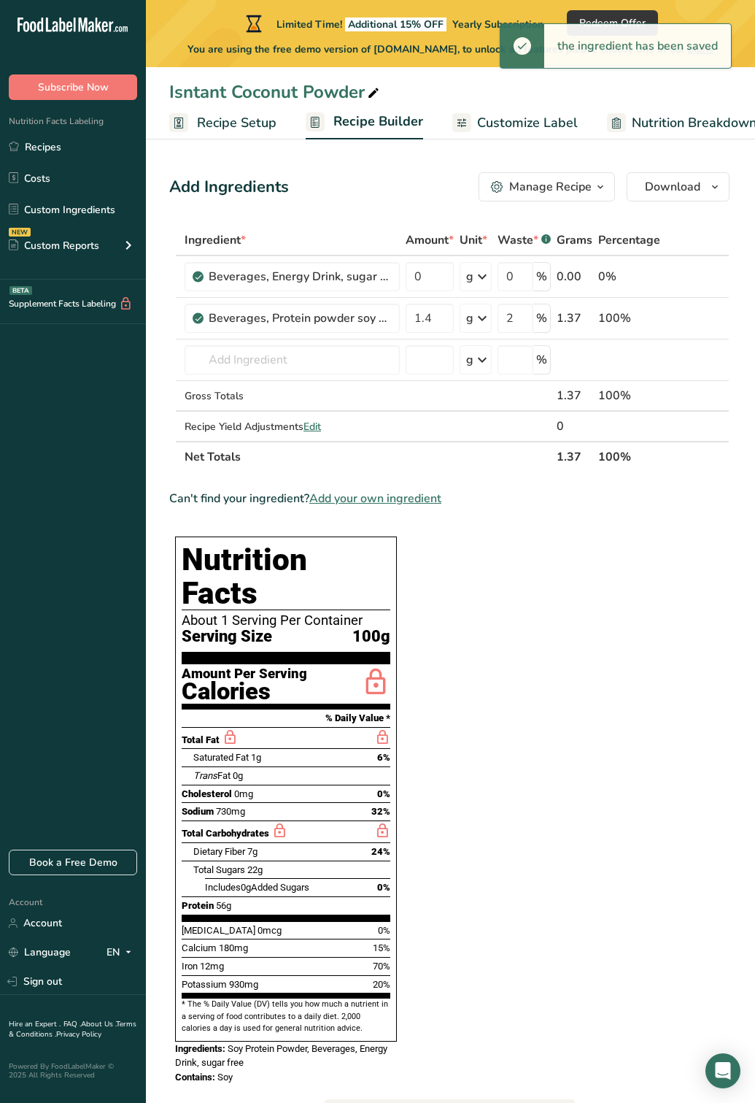
click at [591, 588] on section "Ingredient * Amount * Unit * Waste * .a-a{fill:#347362;}.b-a{fill:#fff;} Grams …" at bounding box center [449, 842] width 560 height 1235
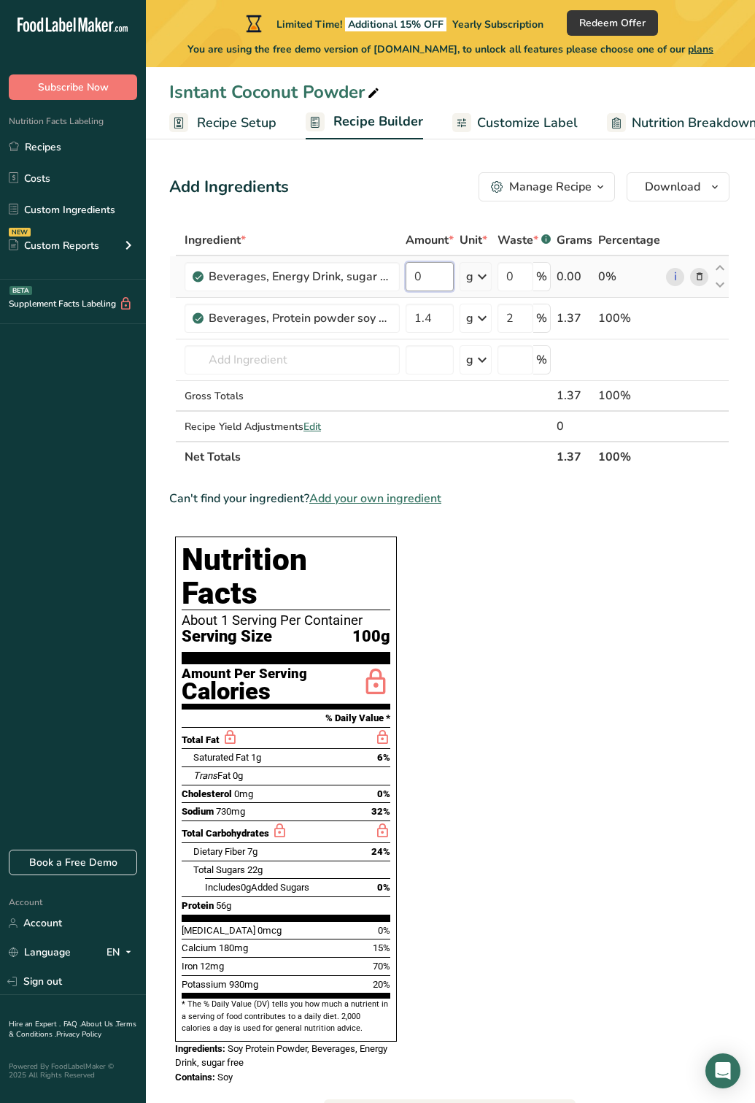
click at [431, 285] on input "0" at bounding box center [430, 276] width 48 height 29
click at [478, 280] on div "Ingredient * Amount * Unit * Waste * .a-a{fill:#347362;}.b-a{fill:#fff;} Grams …" at bounding box center [449, 348] width 560 height 247
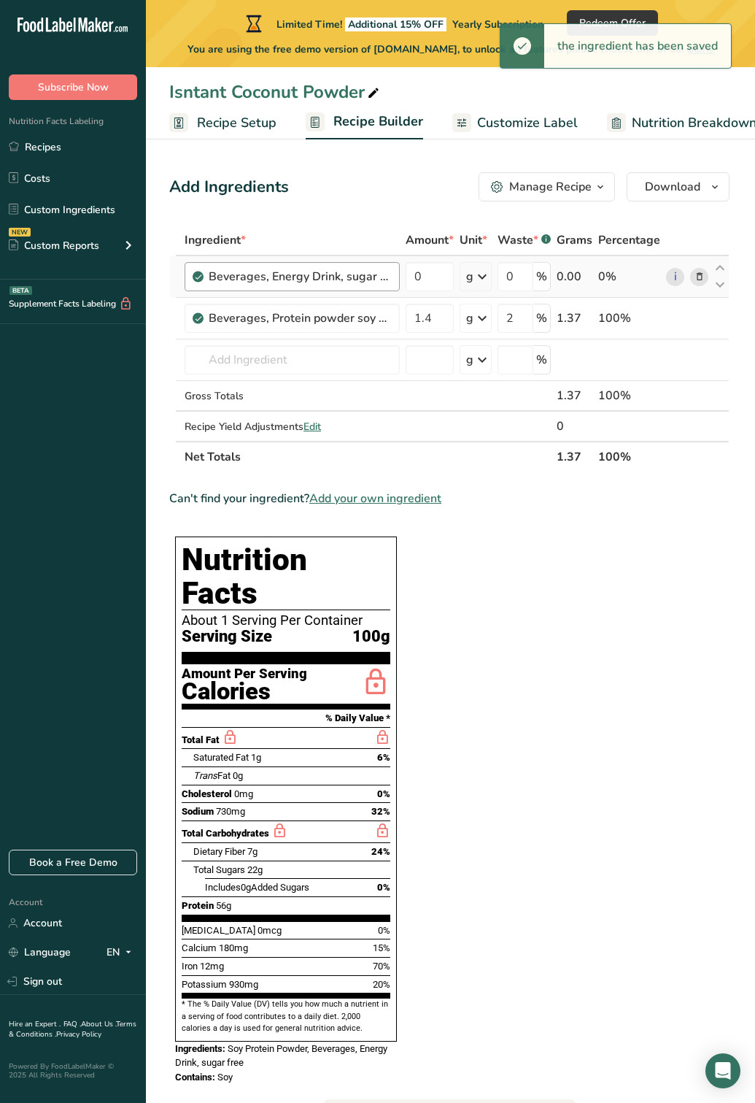
click at [292, 286] on div "Beverages, Energy Drink, sugar free" at bounding box center [292, 276] width 215 height 29
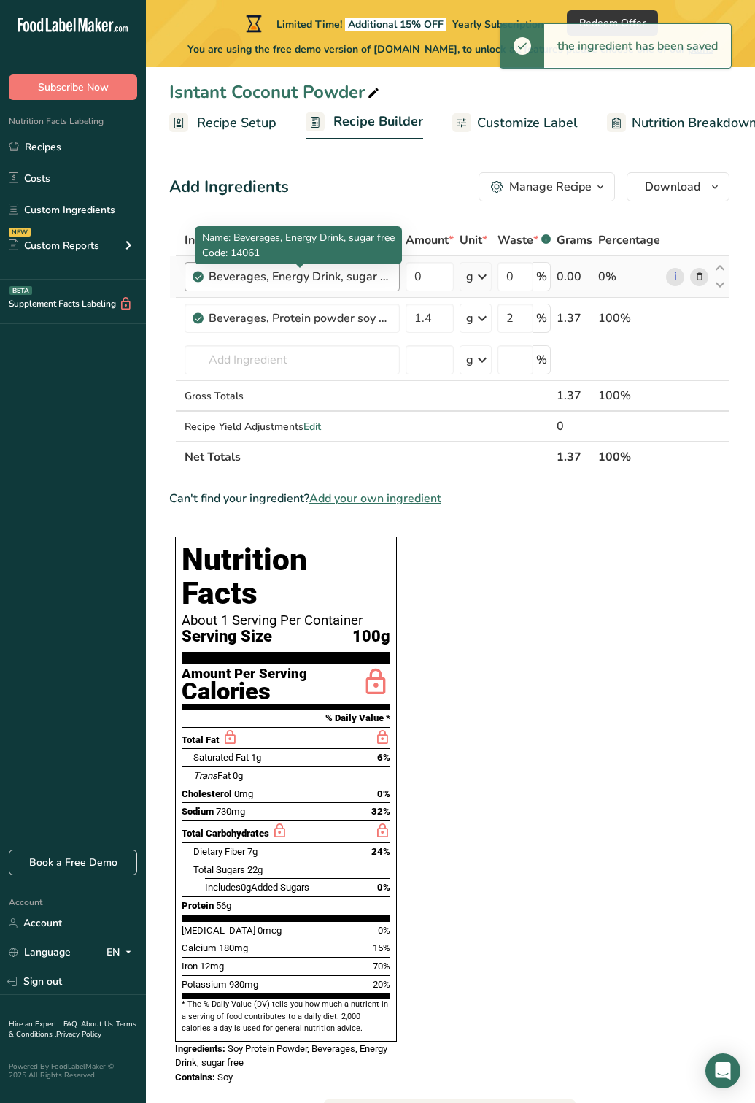
click at [283, 280] on div "Beverages, Energy Drink, sugar free" at bounding box center [300, 277] width 182 height 18
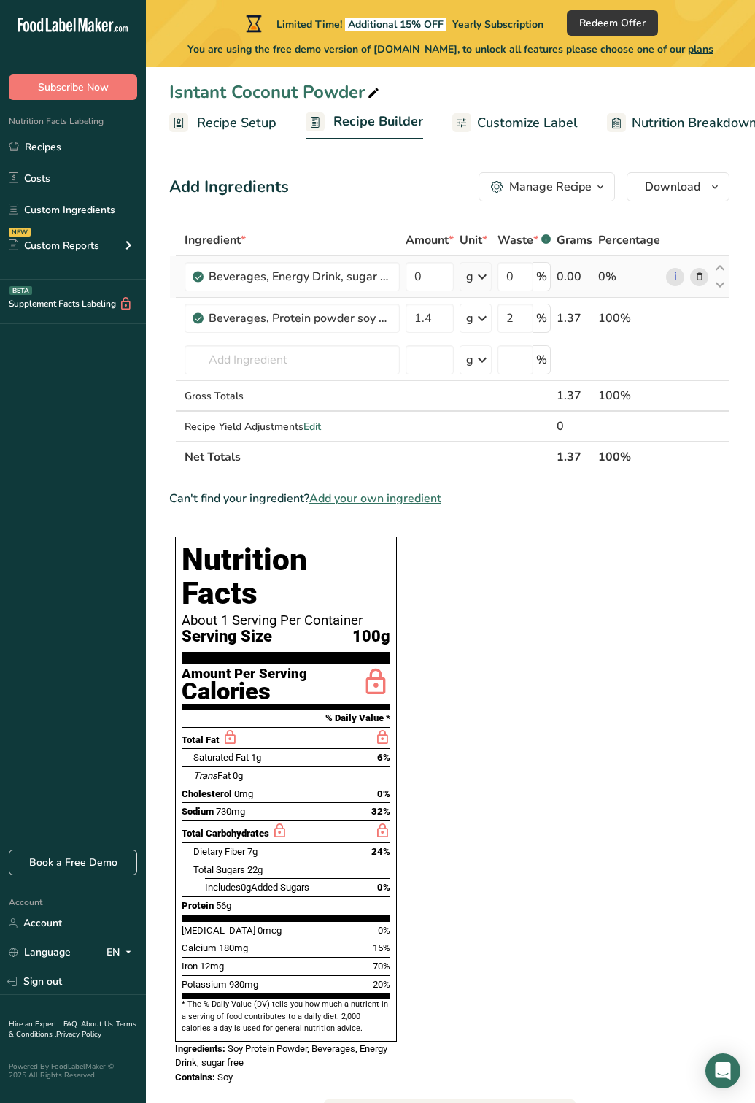
click at [695, 280] on icon at bounding box center [700, 276] width 10 height 15
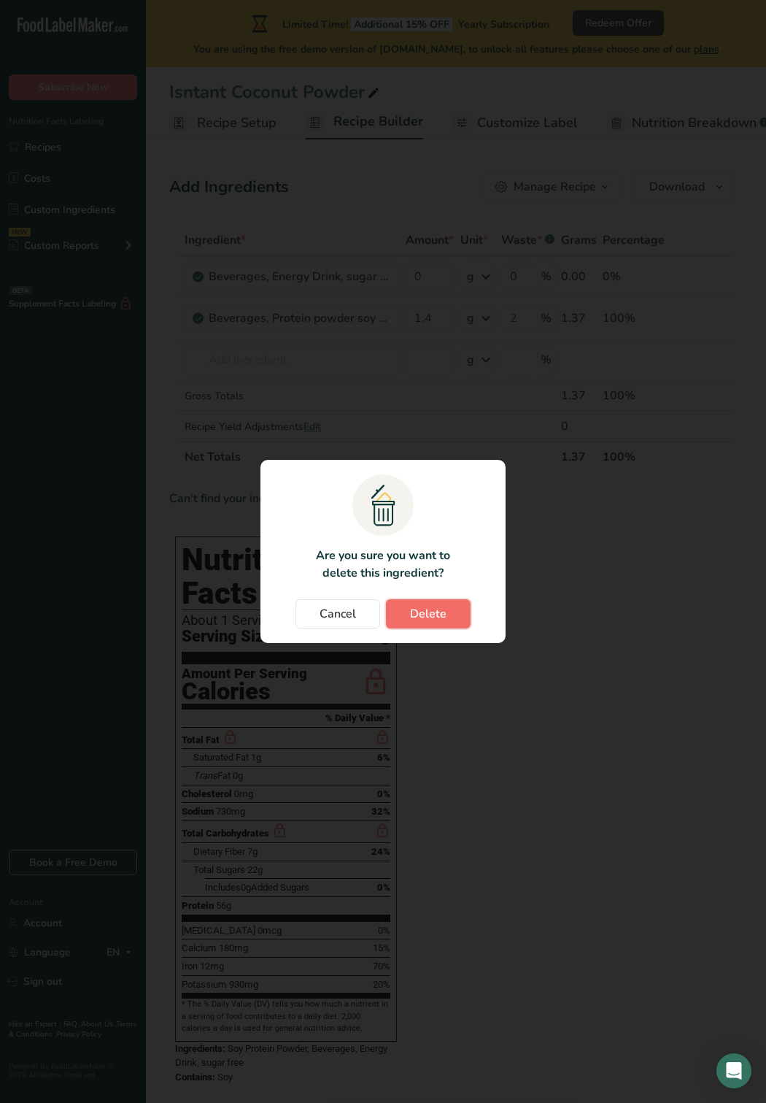
click at [439, 609] on span "Delete" at bounding box center [428, 614] width 36 height 18
type input "1.4"
type input "2"
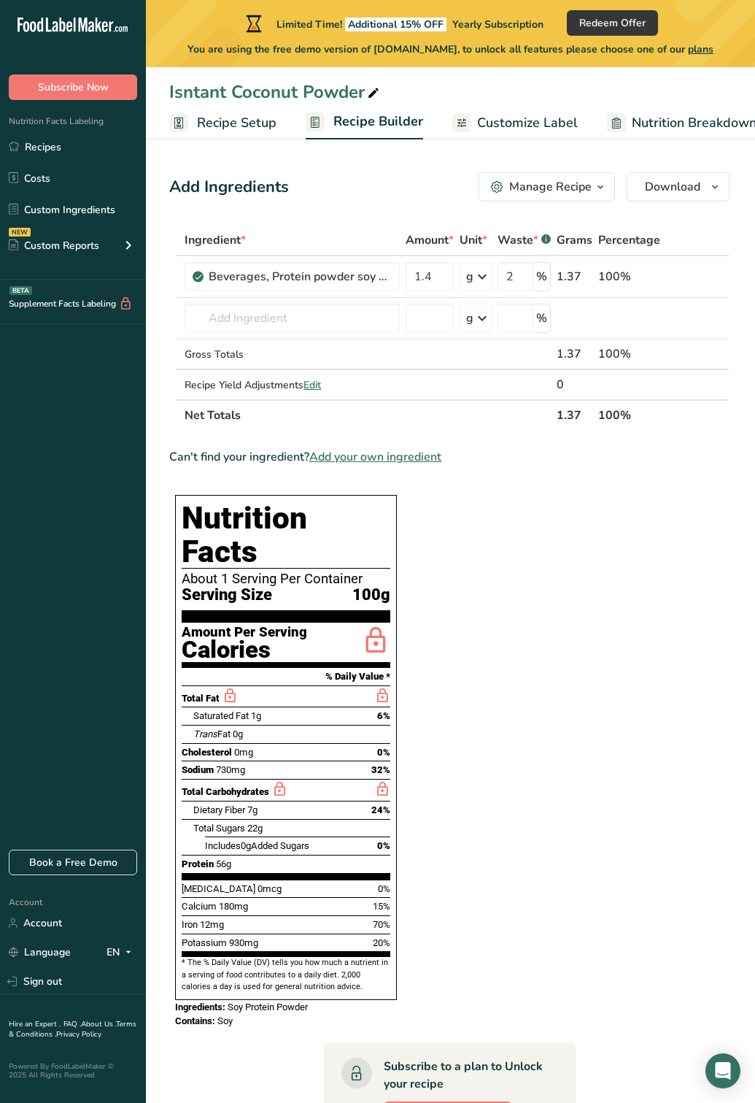
click at [579, 637] on section "Ingredient * Amount * Unit * Waste * .a-a{fill:#347362;}.b-a{fill:#fff;} Grams …" at bounding box center [449, 814] width 560 height 1179
click at [368, 459] on span "Add your own ingredient" at bounding box center [375, 457] width 132 height 18
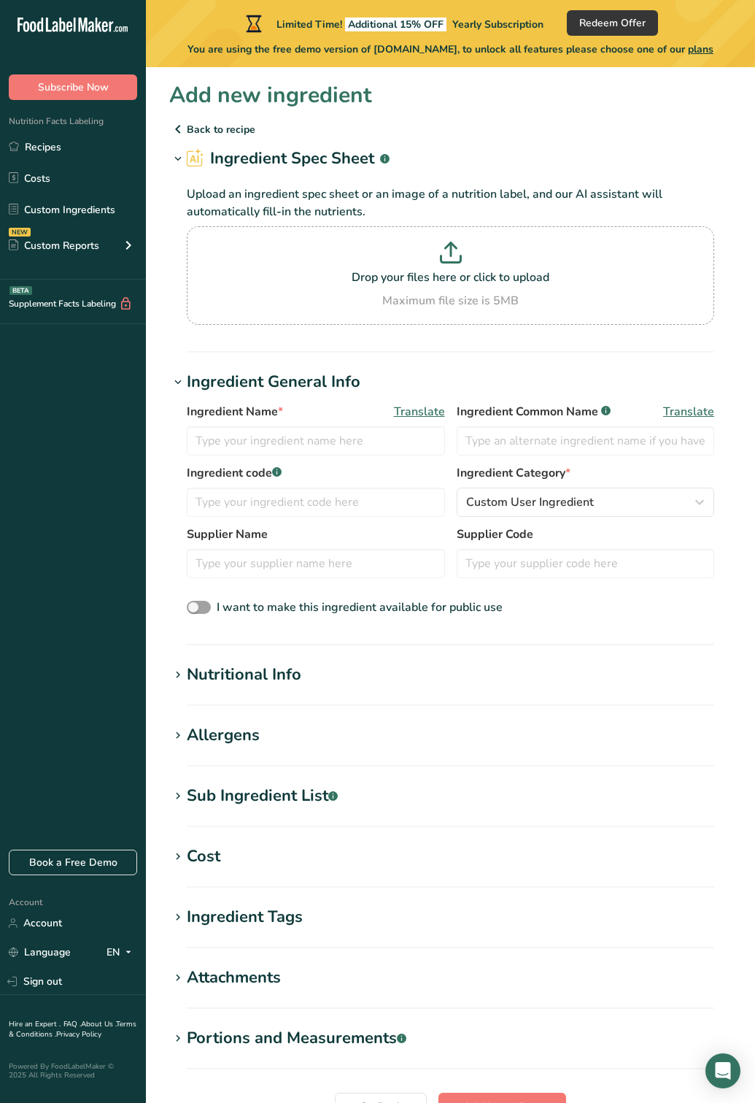
click at [180, 131] on icon at bounding box center [178, 129] width 18 height 26
